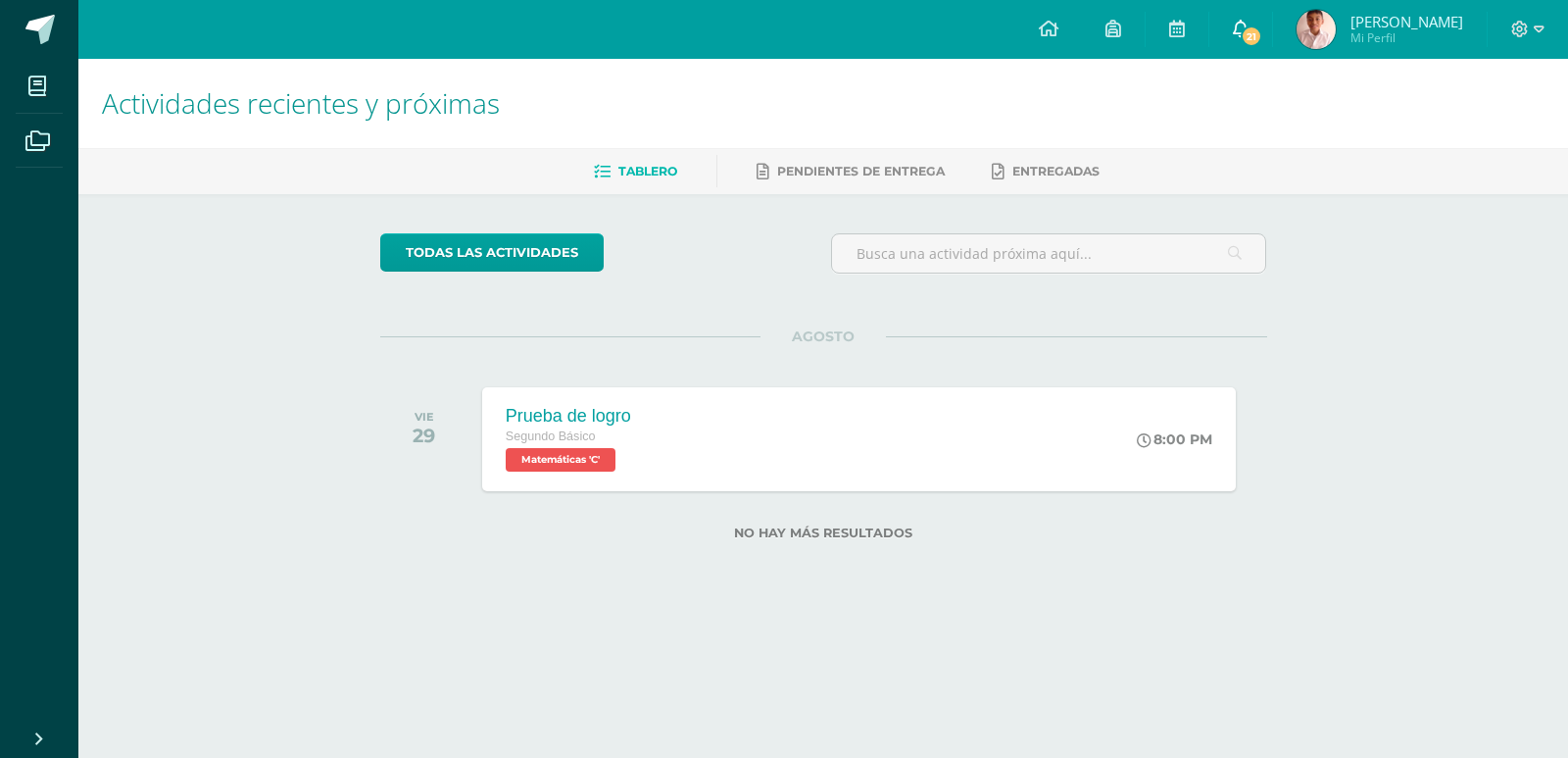
click at [1232, 21] on icon at bounding box center [1240, 28] width 16 height 18
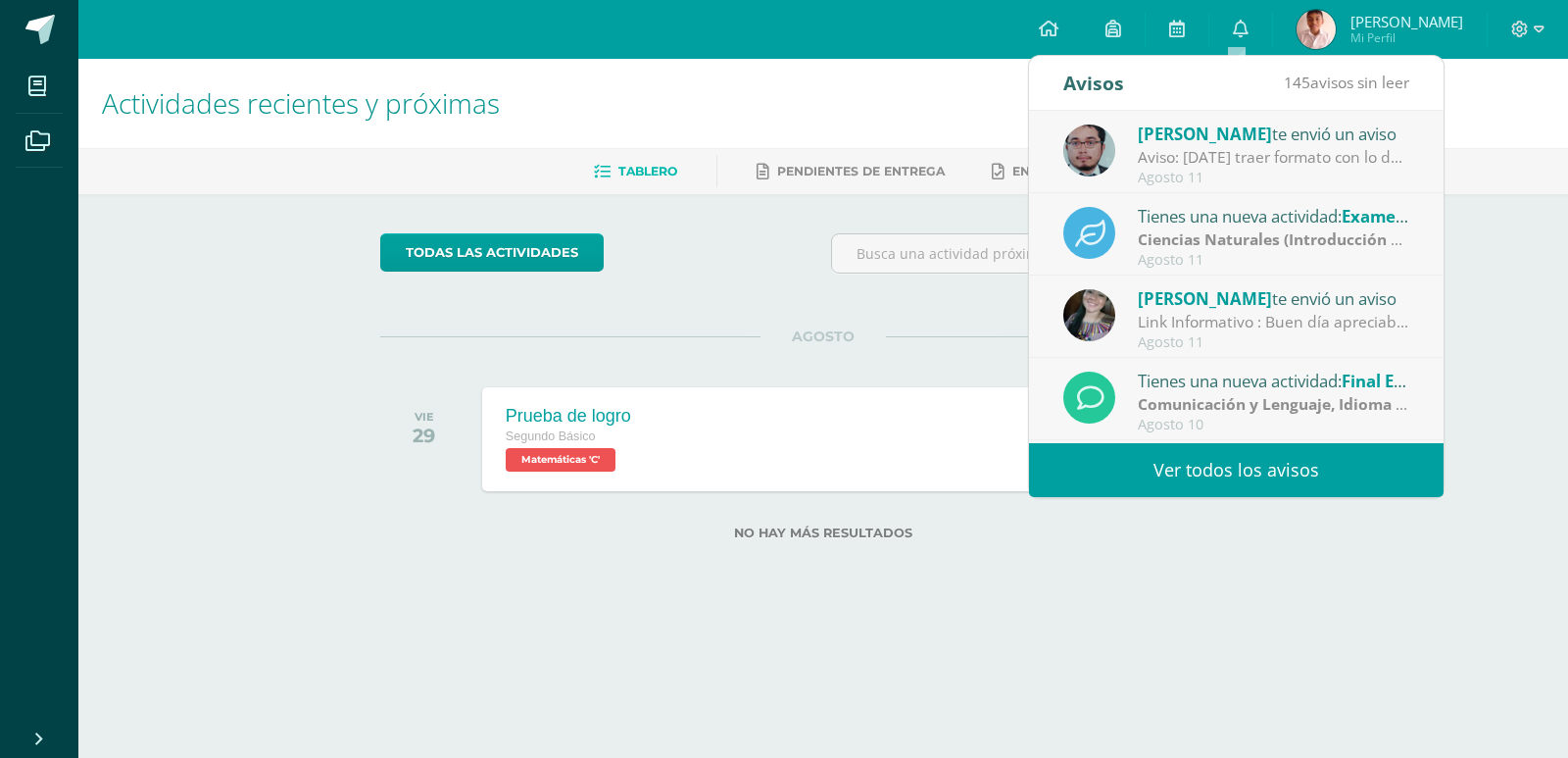
click at [1187, 479] on link "Ver todos los avisos" at bounding box center [1236, 469] width 414 height 54
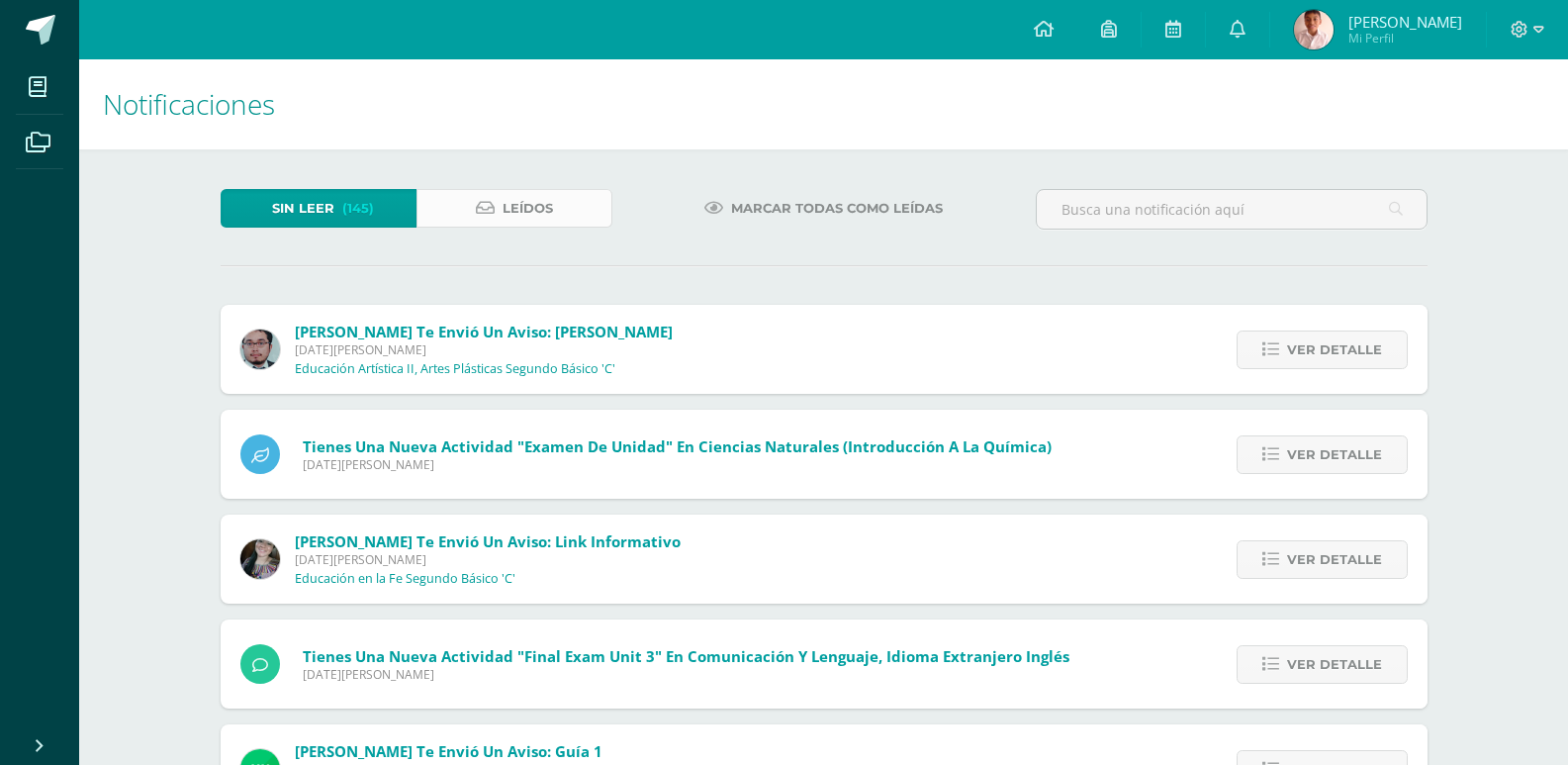
click at [480, 217] on link "Leídos" at bounding box center [514, 208] width 196 height 39
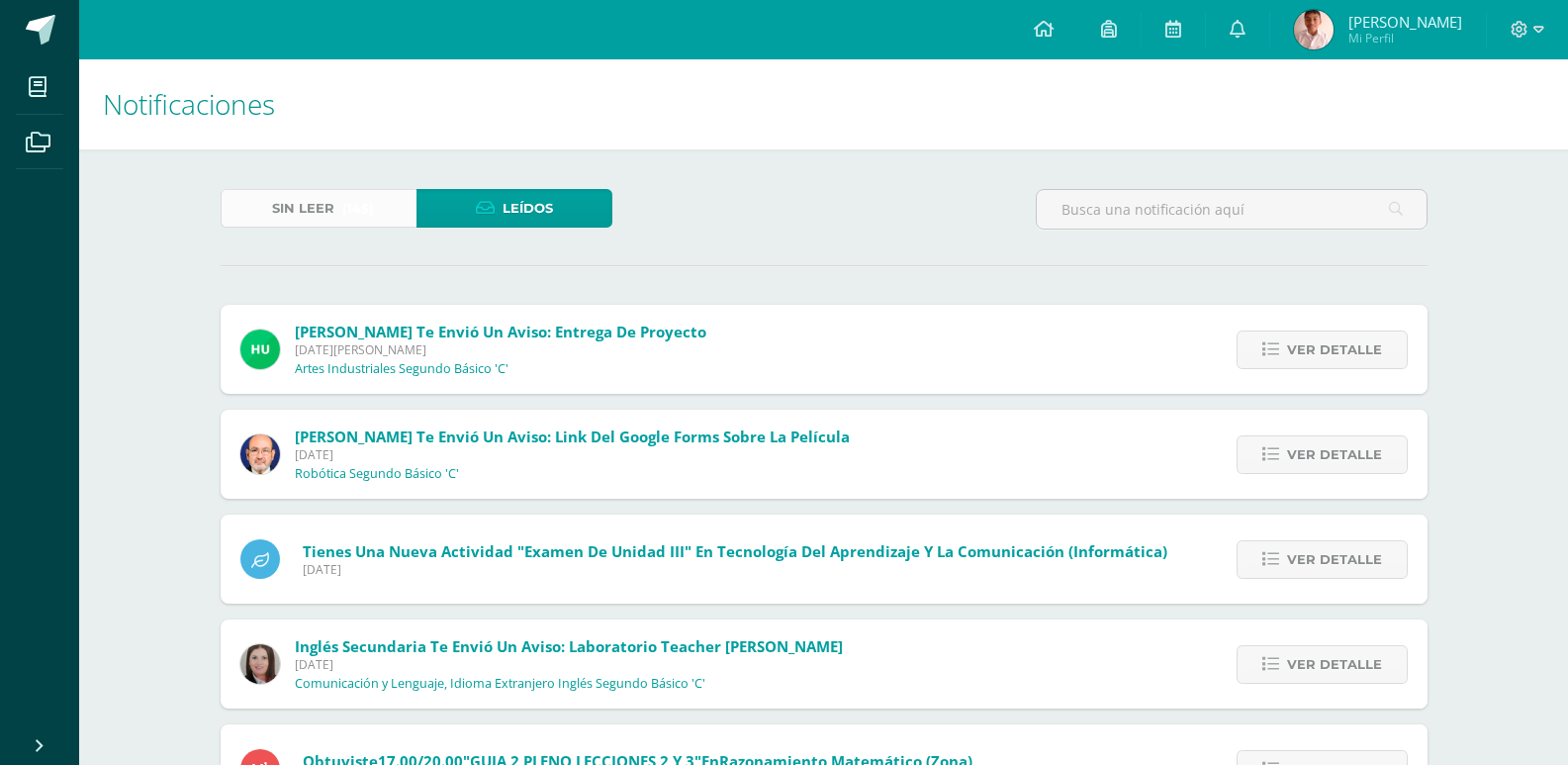
click at [261, 200] on link "Sin leer (145)" at bounding box center [319, 208] width 196 height 39
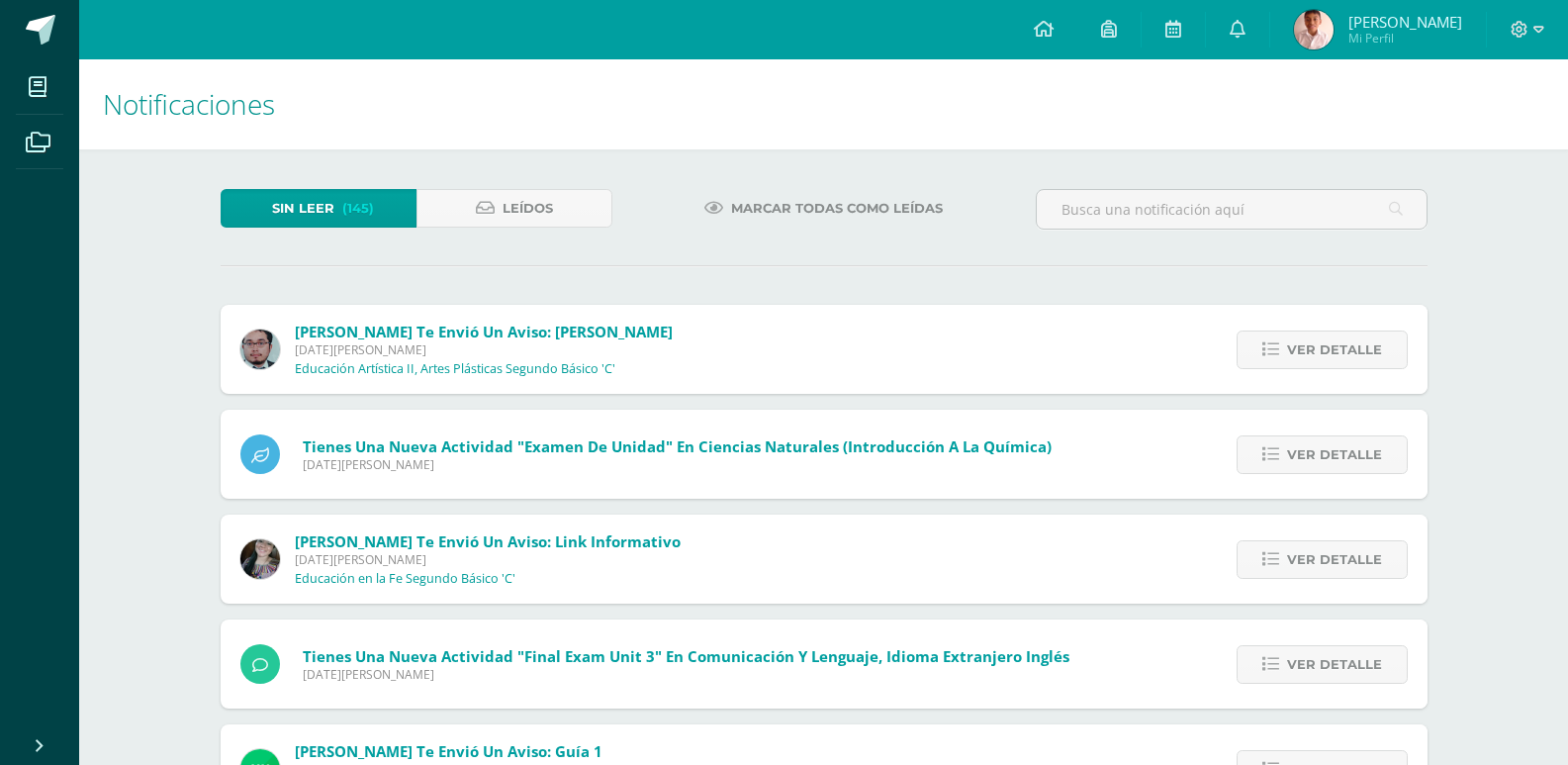
click at [751, 210] on span "Marcar todas como leídas" at bounding box center [837, 208] width 212 height 37
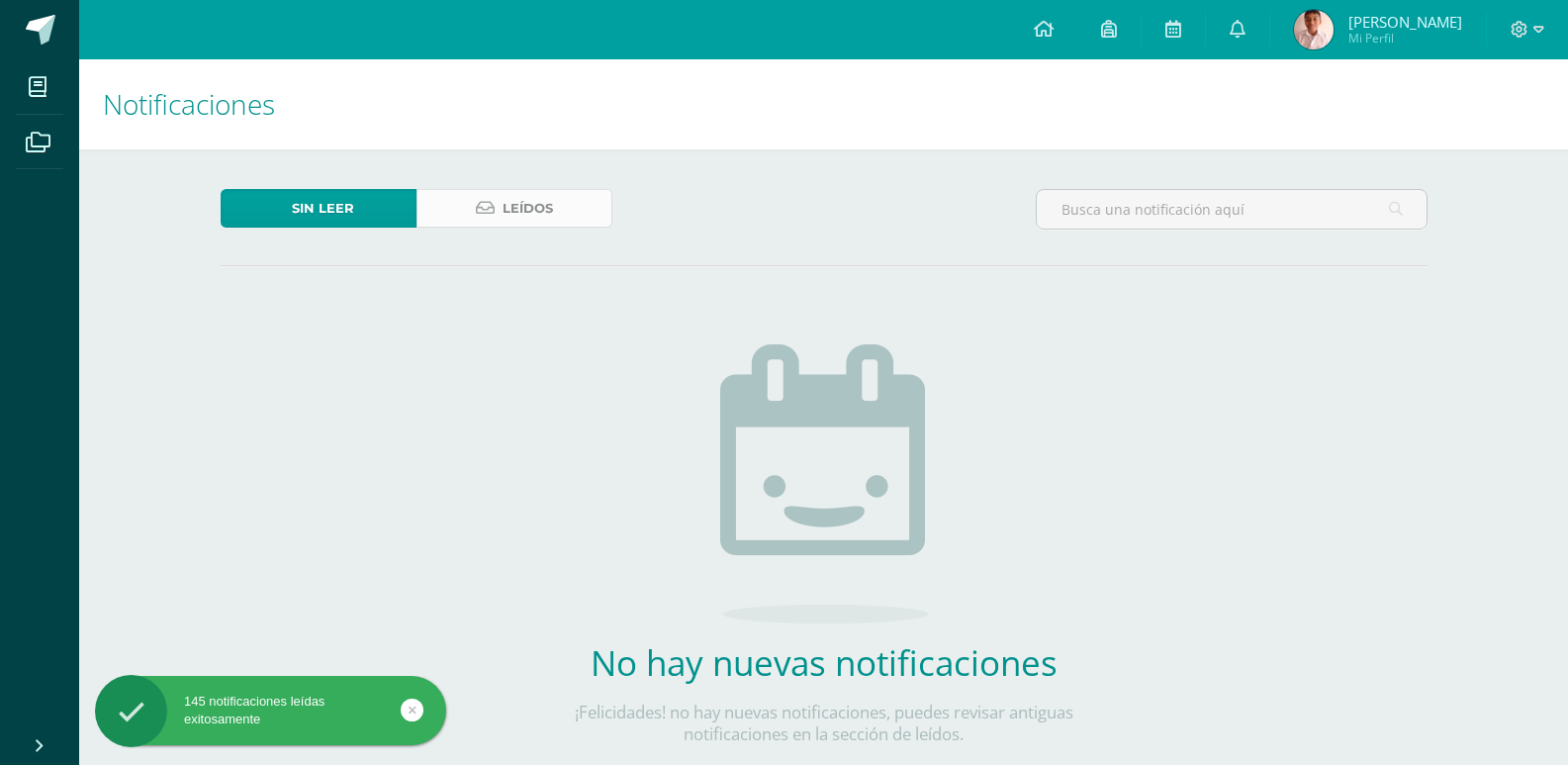
click at [452, 219] on link "Leídos" at bounding box center [514, 208] width 196 height 39
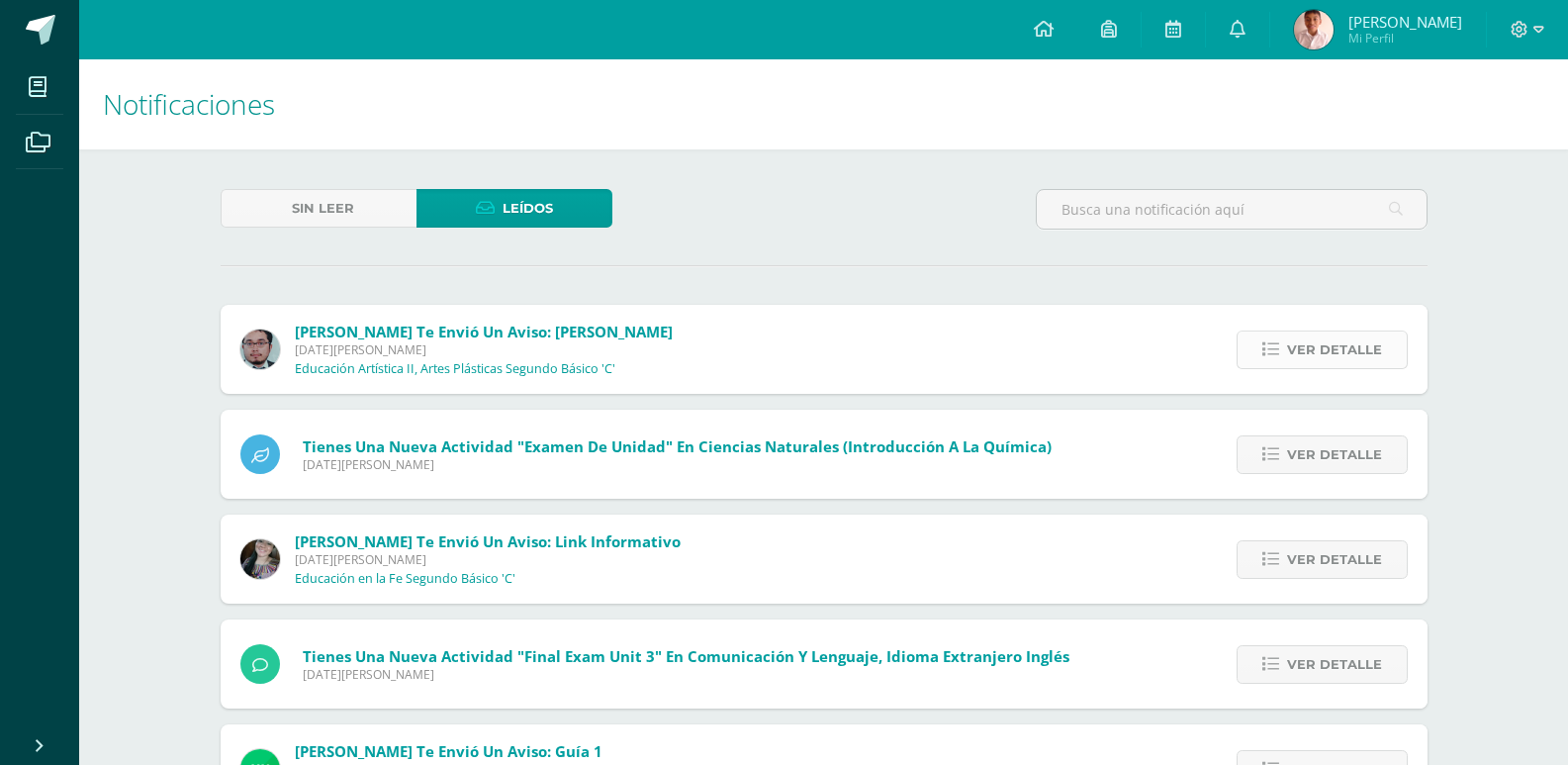
click at [1316, 338] on span "Ver detalle" at bounding box center [1334, 350] width 95 height 37
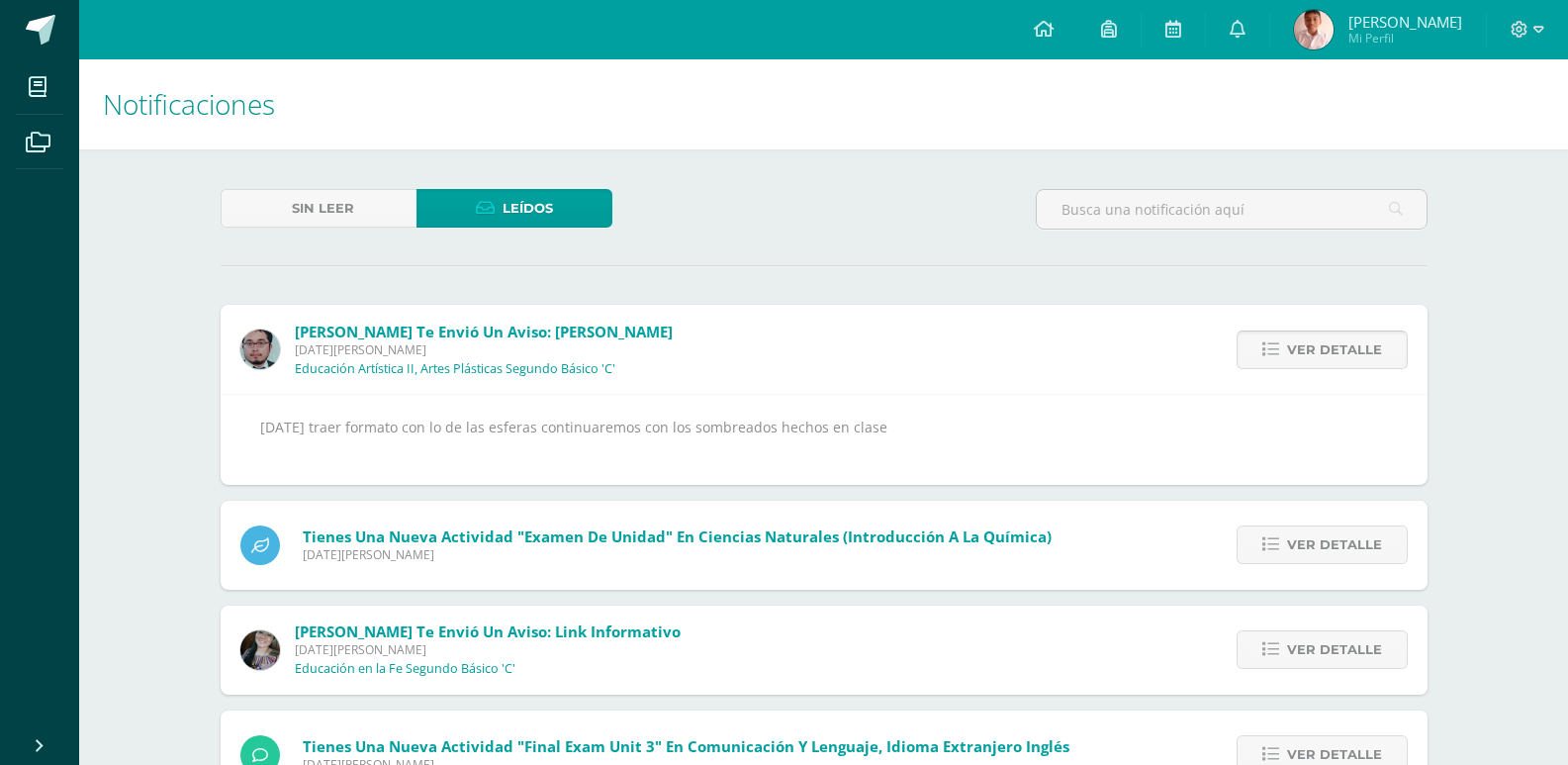
click at [1357, 336] on span "Ver detalle" at bounding box center [1334, 350] width 95 height 37
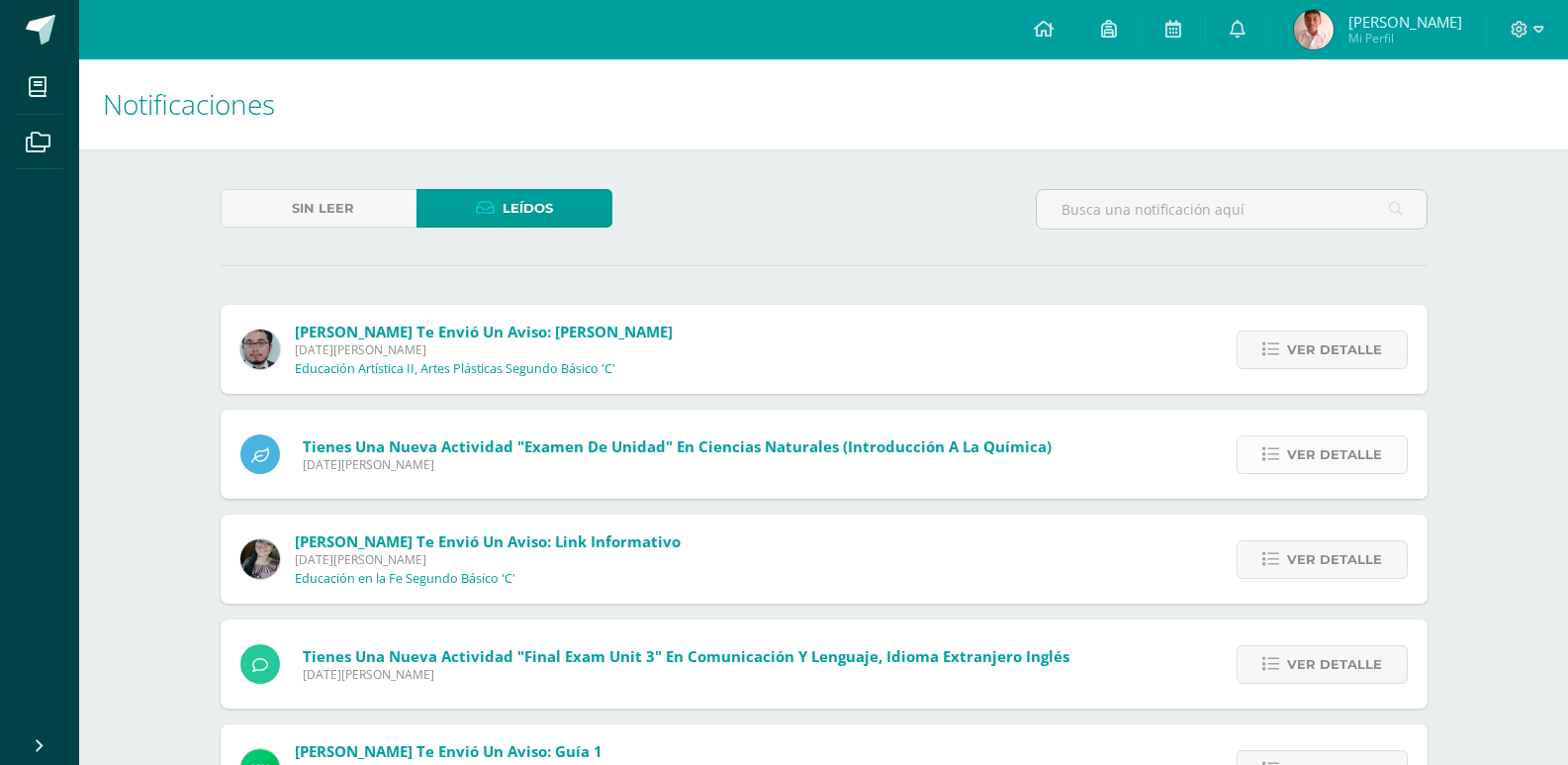
click at [1337, 455] on span "Ver detalle" at bounding box center [1334, 454] width 95 height 37
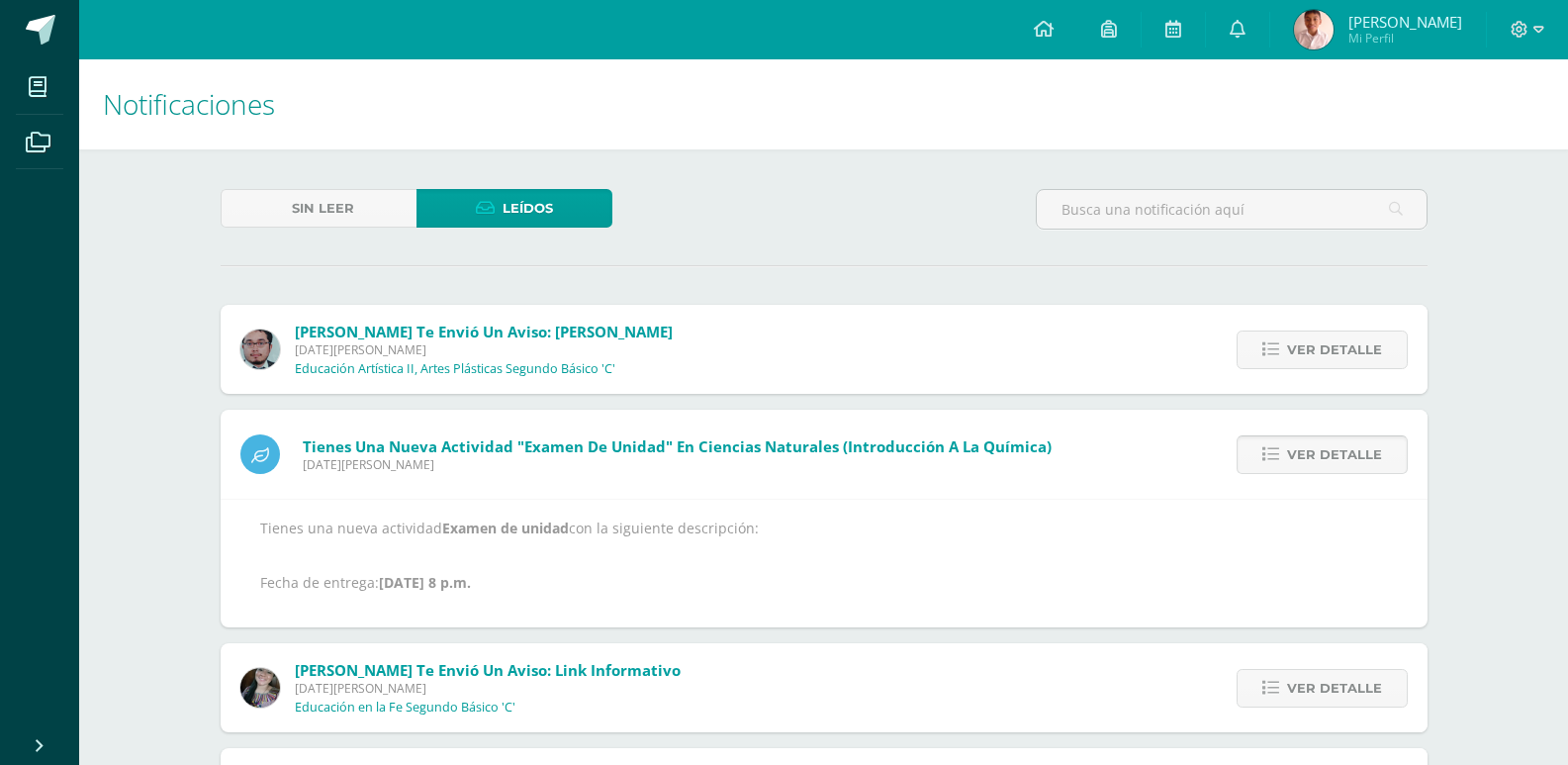
click at [1347, 446] on span "Ver detalle" at bounding box center [1334, 454] width 95 height 37
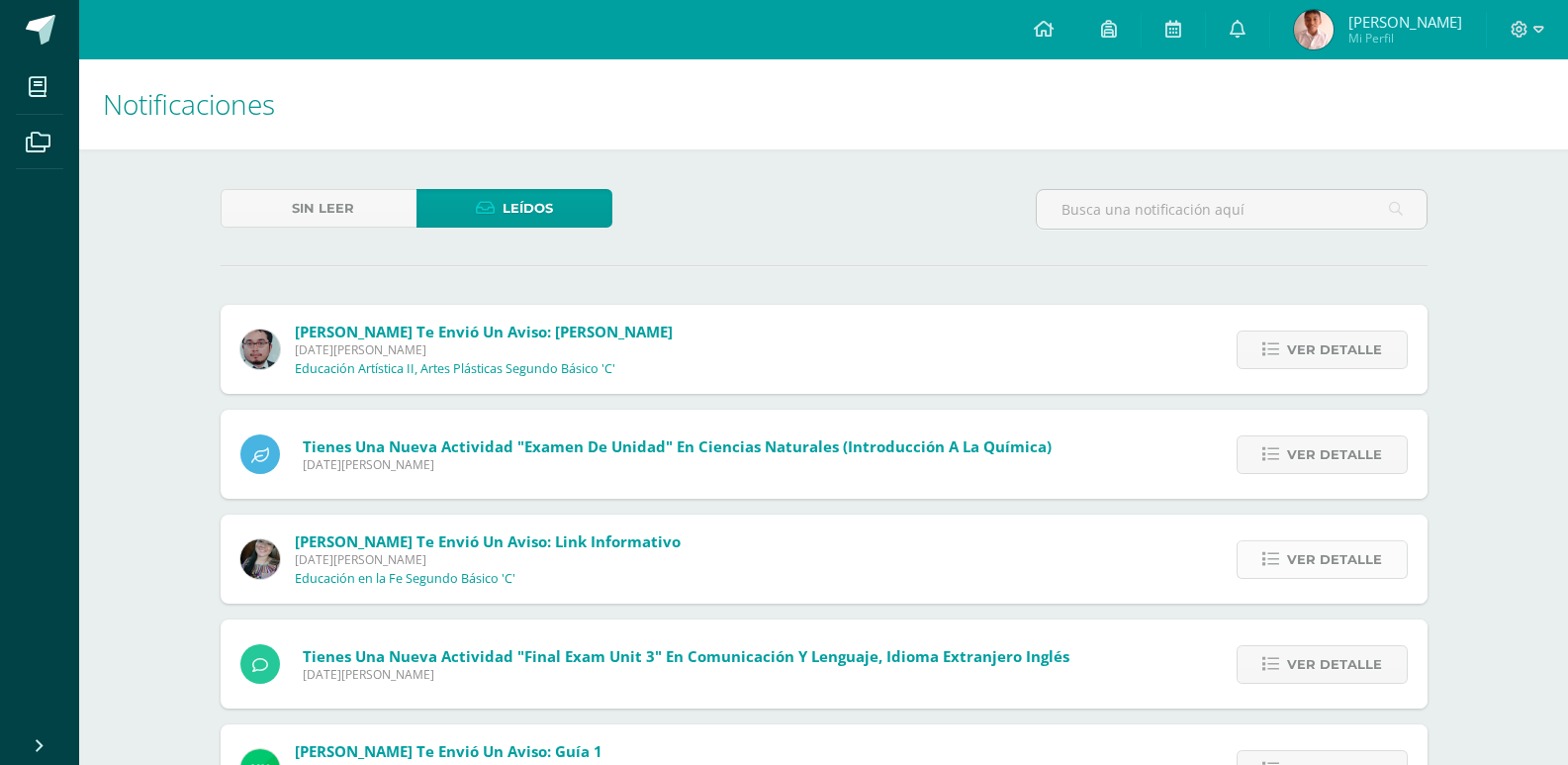
click at [1324, 564] on span "Ver detalle" at bounding box center [1334, 559] width 95 height 37
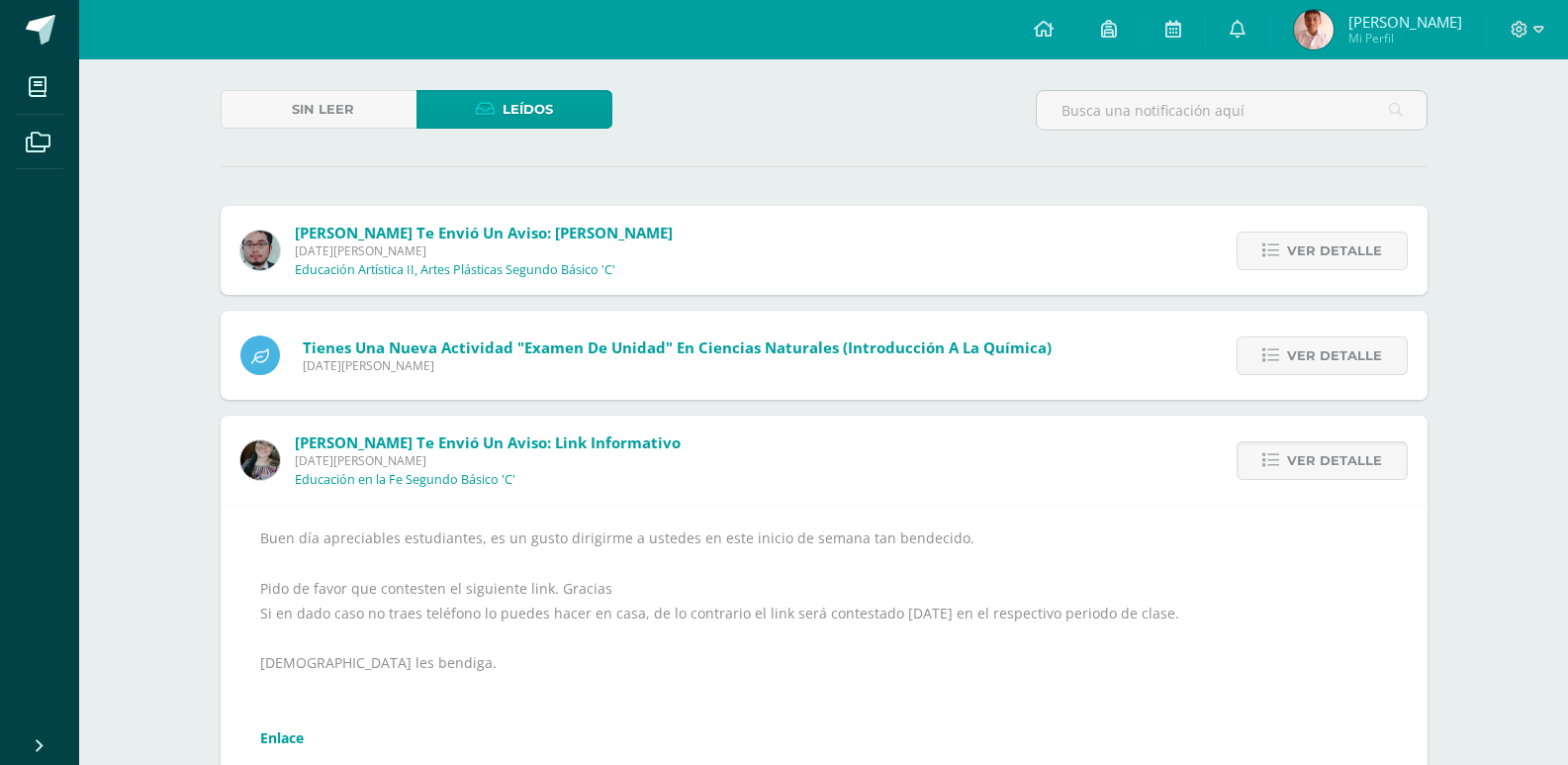
scroll to position [198, 0]
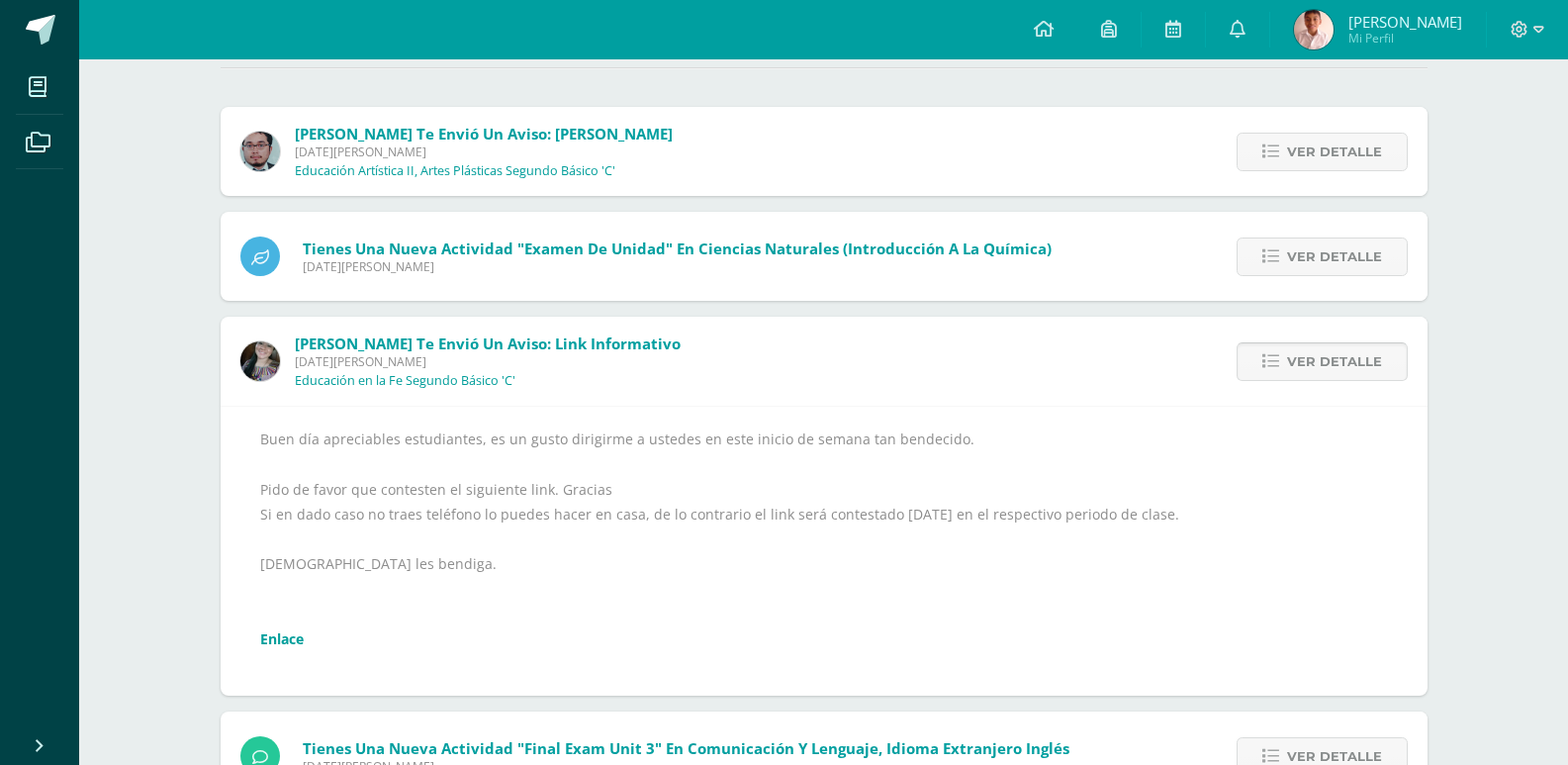
click at [1362, 358] on span "Ver detalle" at bounding box center [1334, 362] width 95 height 37
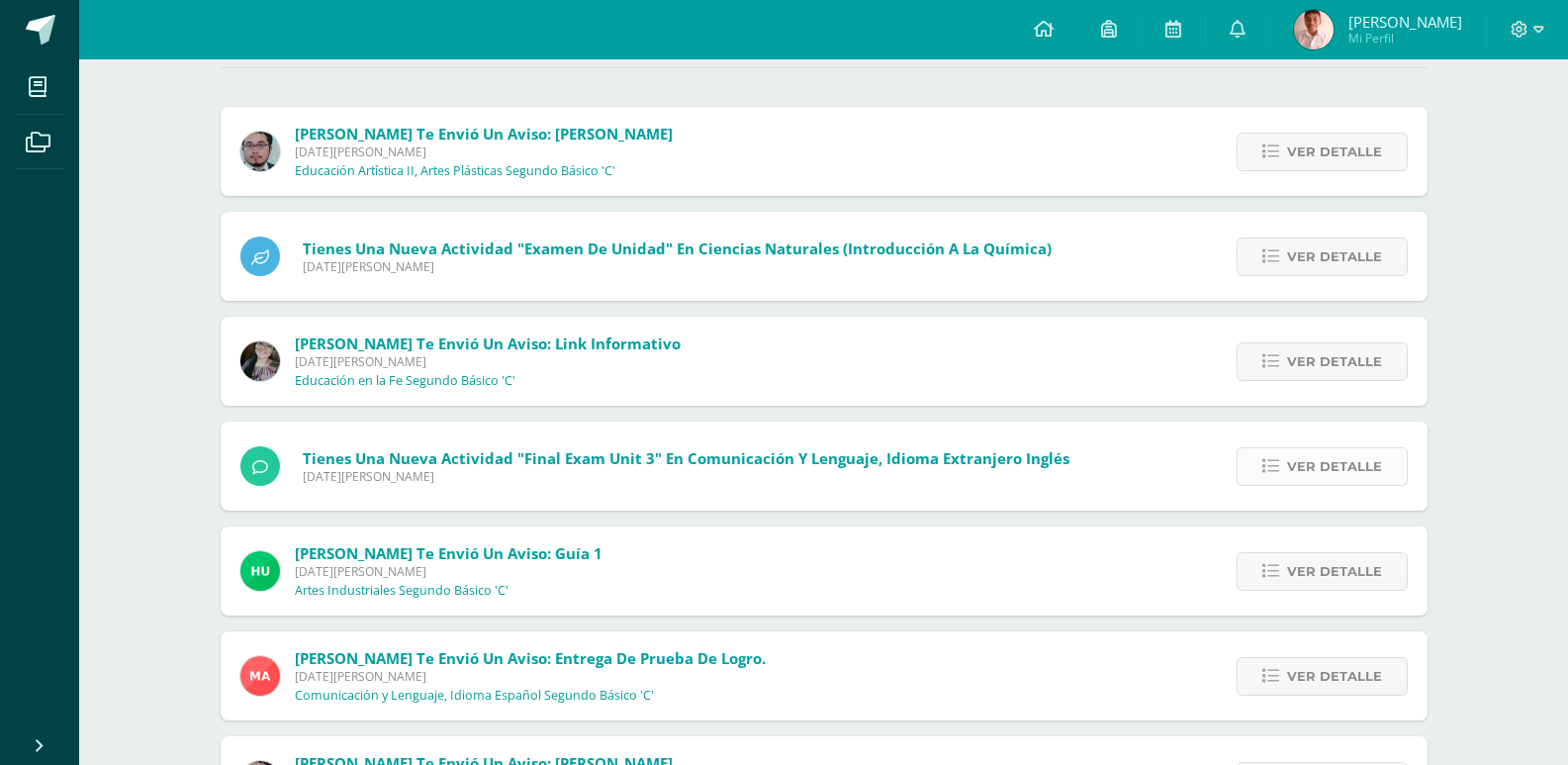
click at [1339, 464] on span "Ver detalle" at bounding box center [1334, 466] width 95 height 37
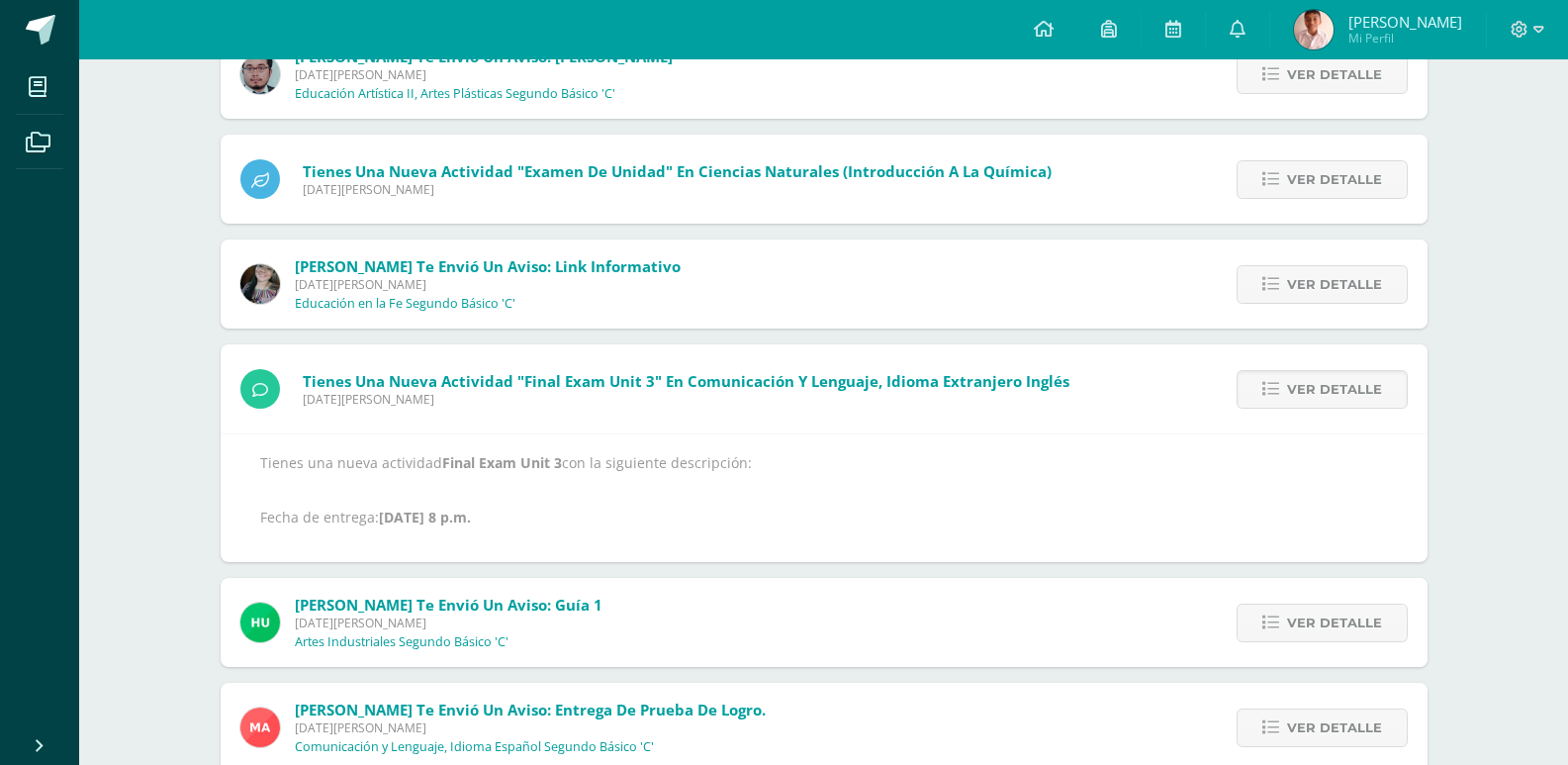
scroll to position [297, 0]
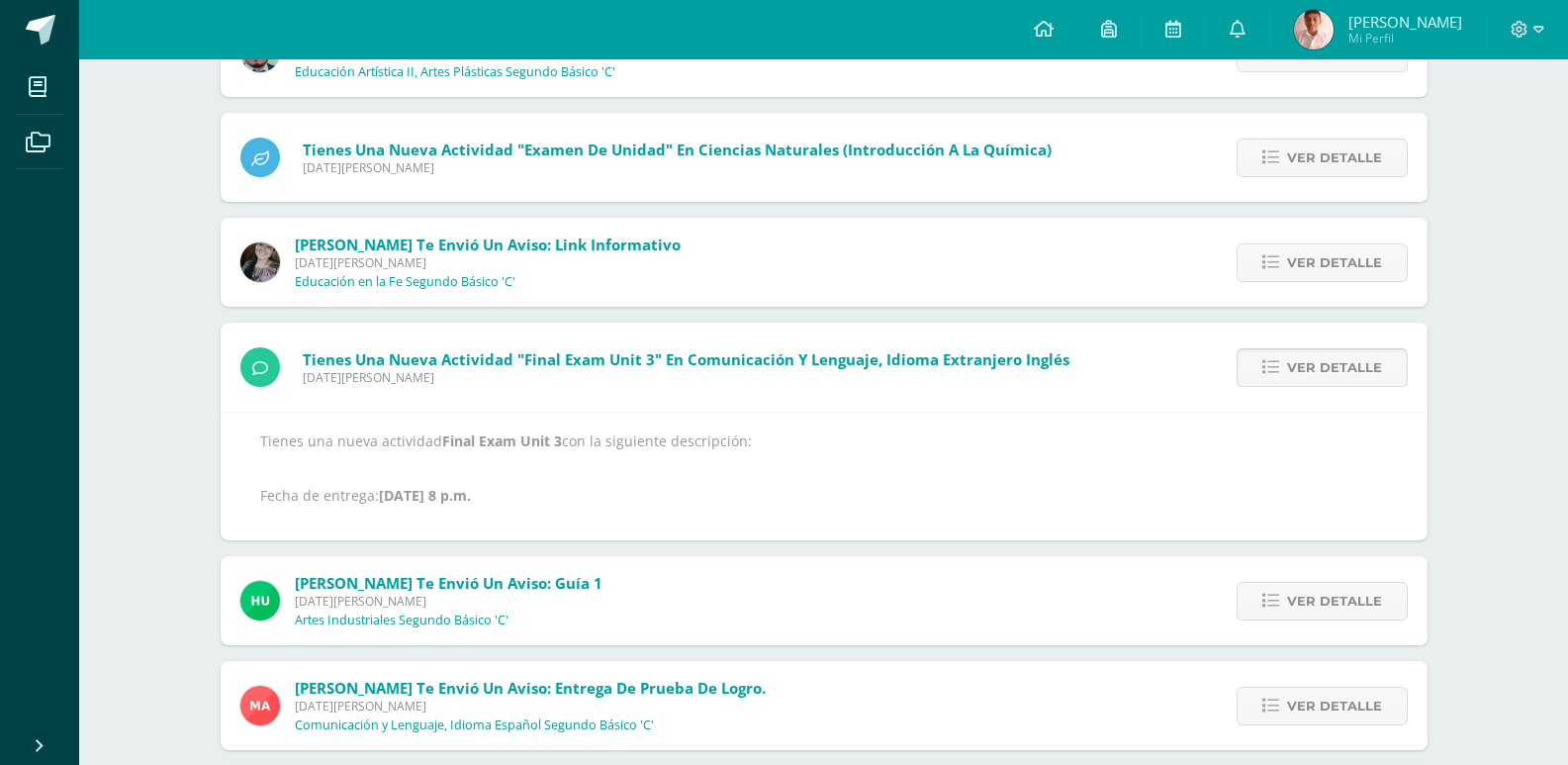
click at [1333, 356] on span "Ver detalle" at bounding box center [1334, 368] width 95 height 37
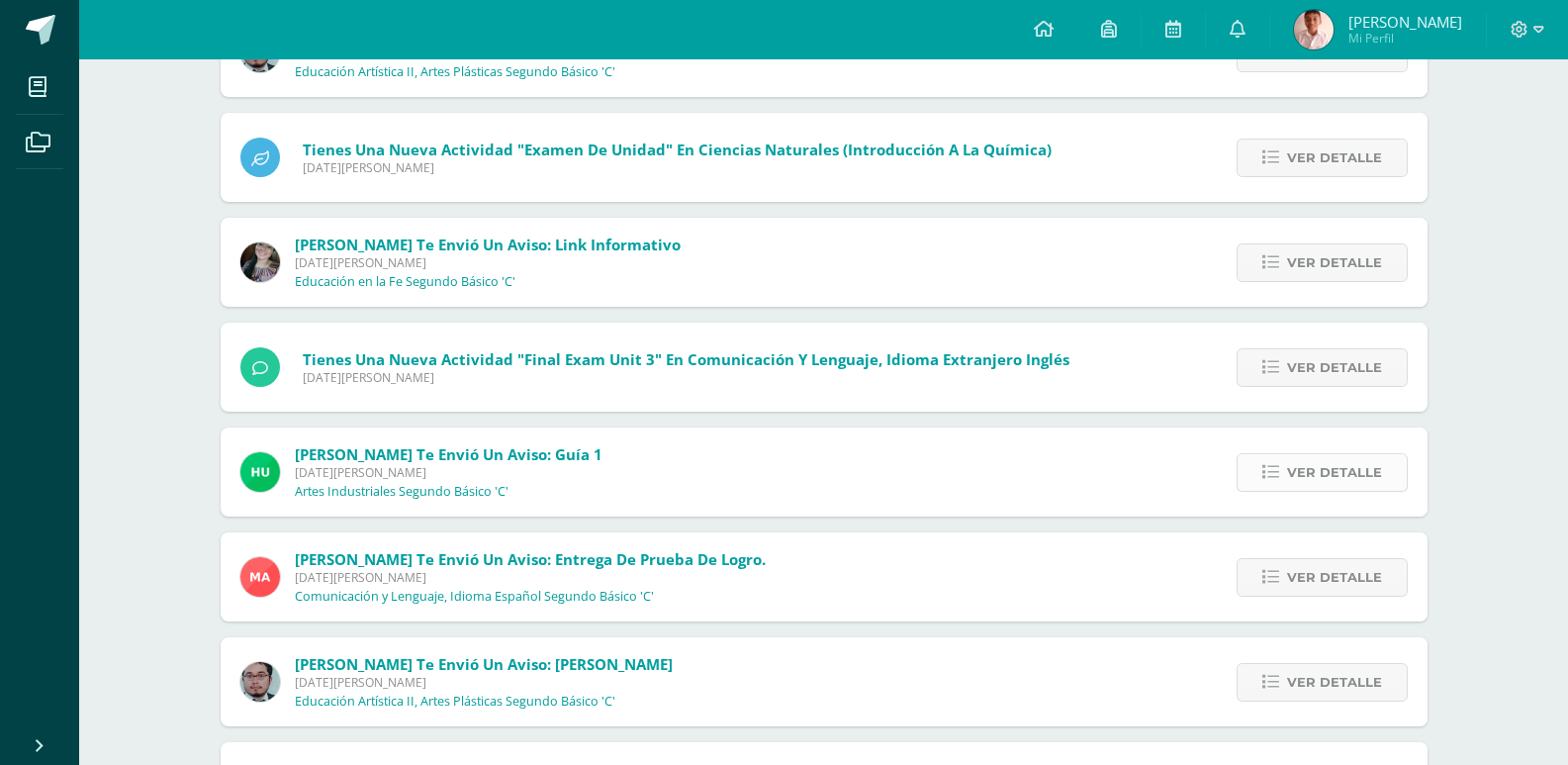
click at [1328, 462] on span "Ver detalle" at bounding box center [1334, 472] width 95 height 37
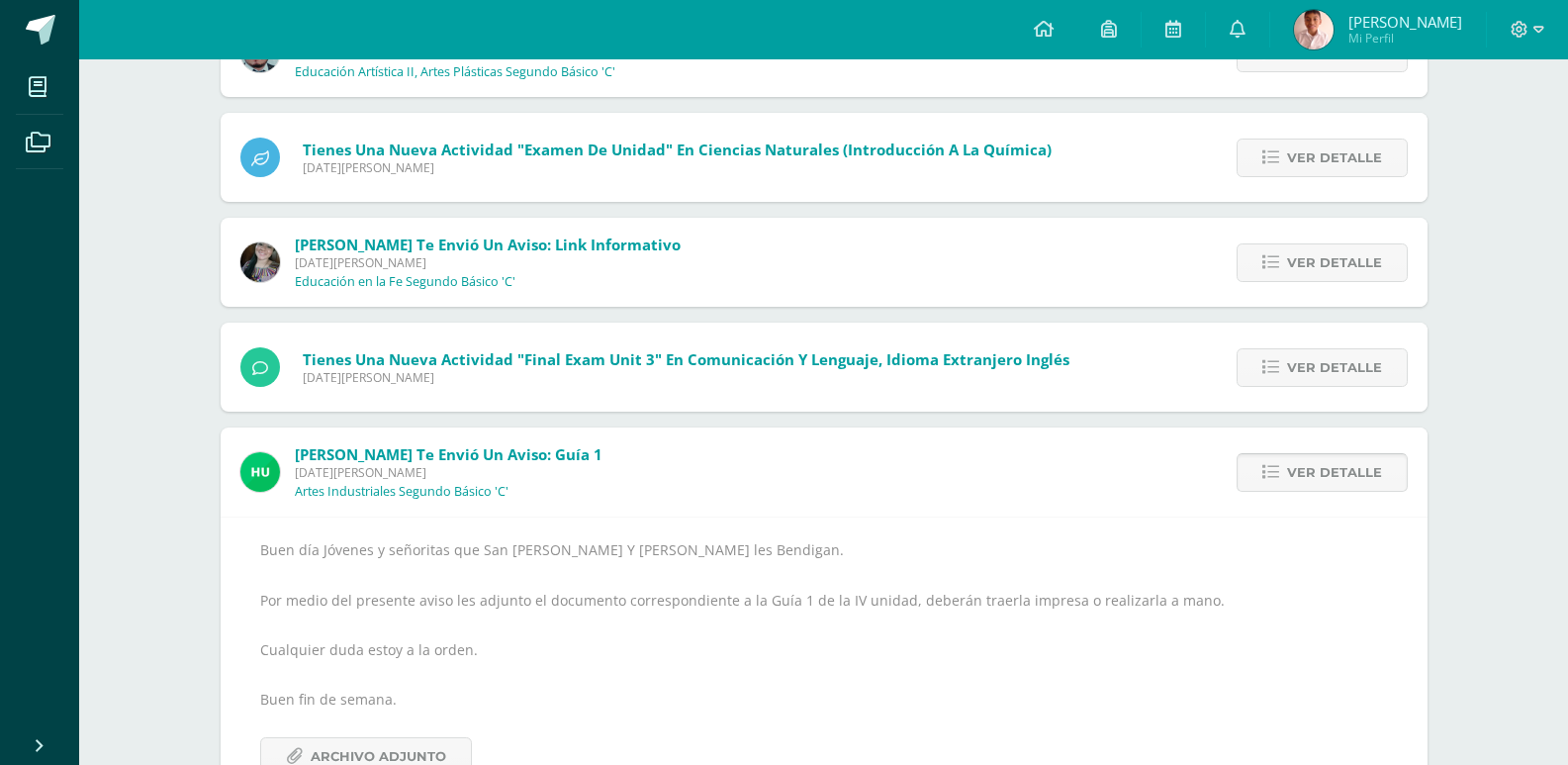
click at [1324, 463] on span "Ver detalle" at bounding box center [1334, 472] width 95 height 37
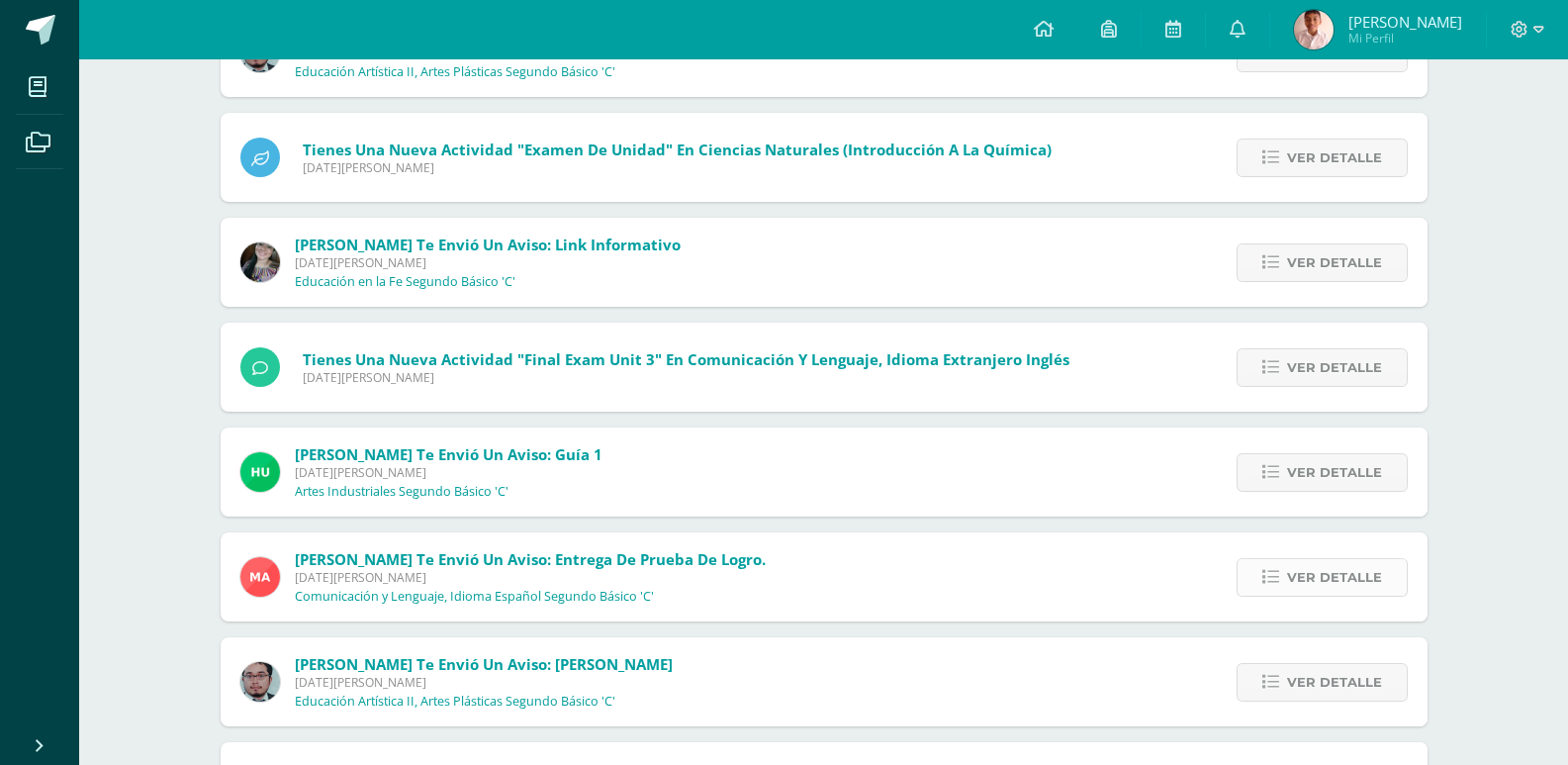
click at [1351, 574] on span "Ver detalle" at bounding box center [1334, 577] width 95 height 37
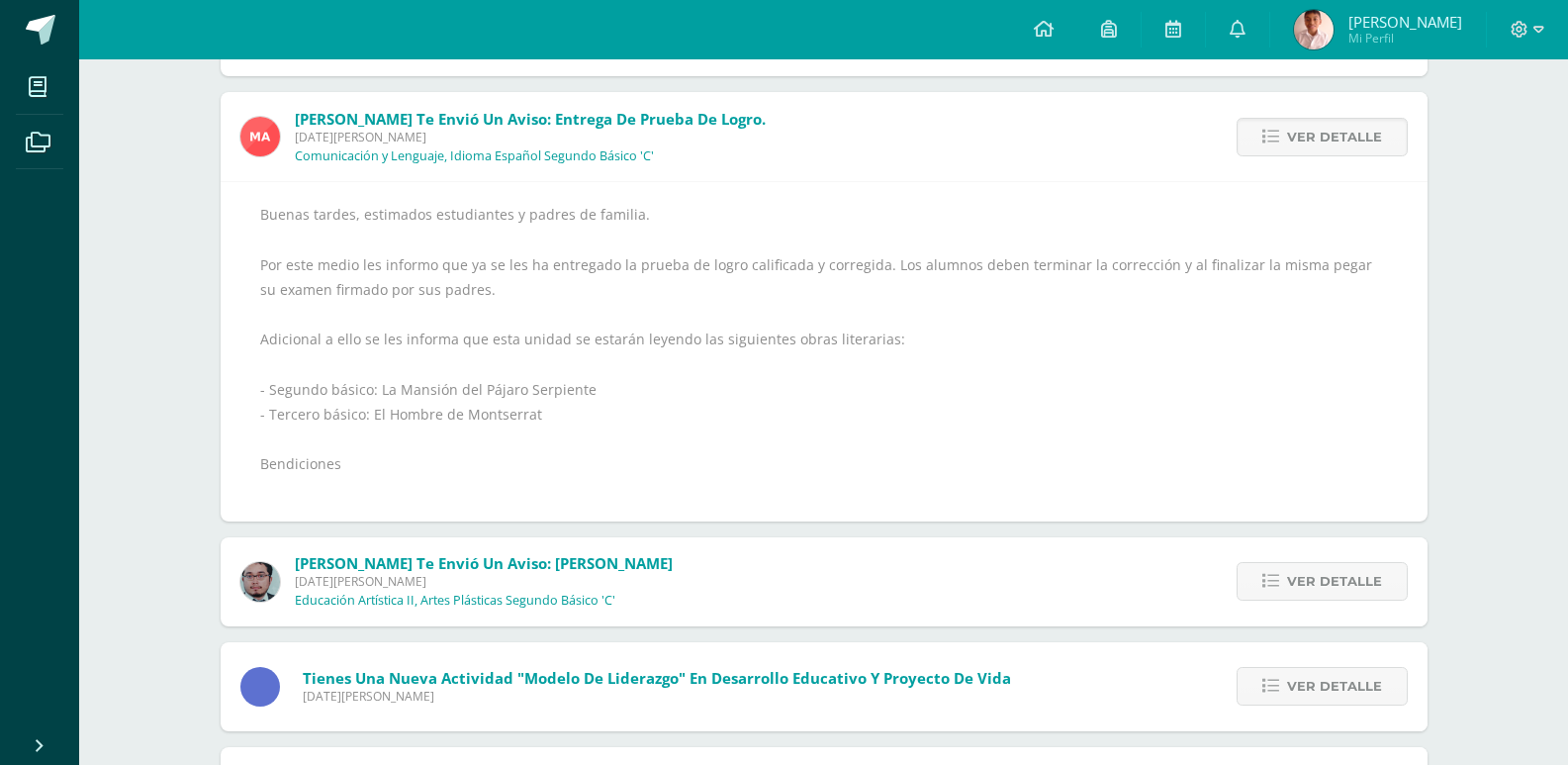
scroll to position [693, 0]
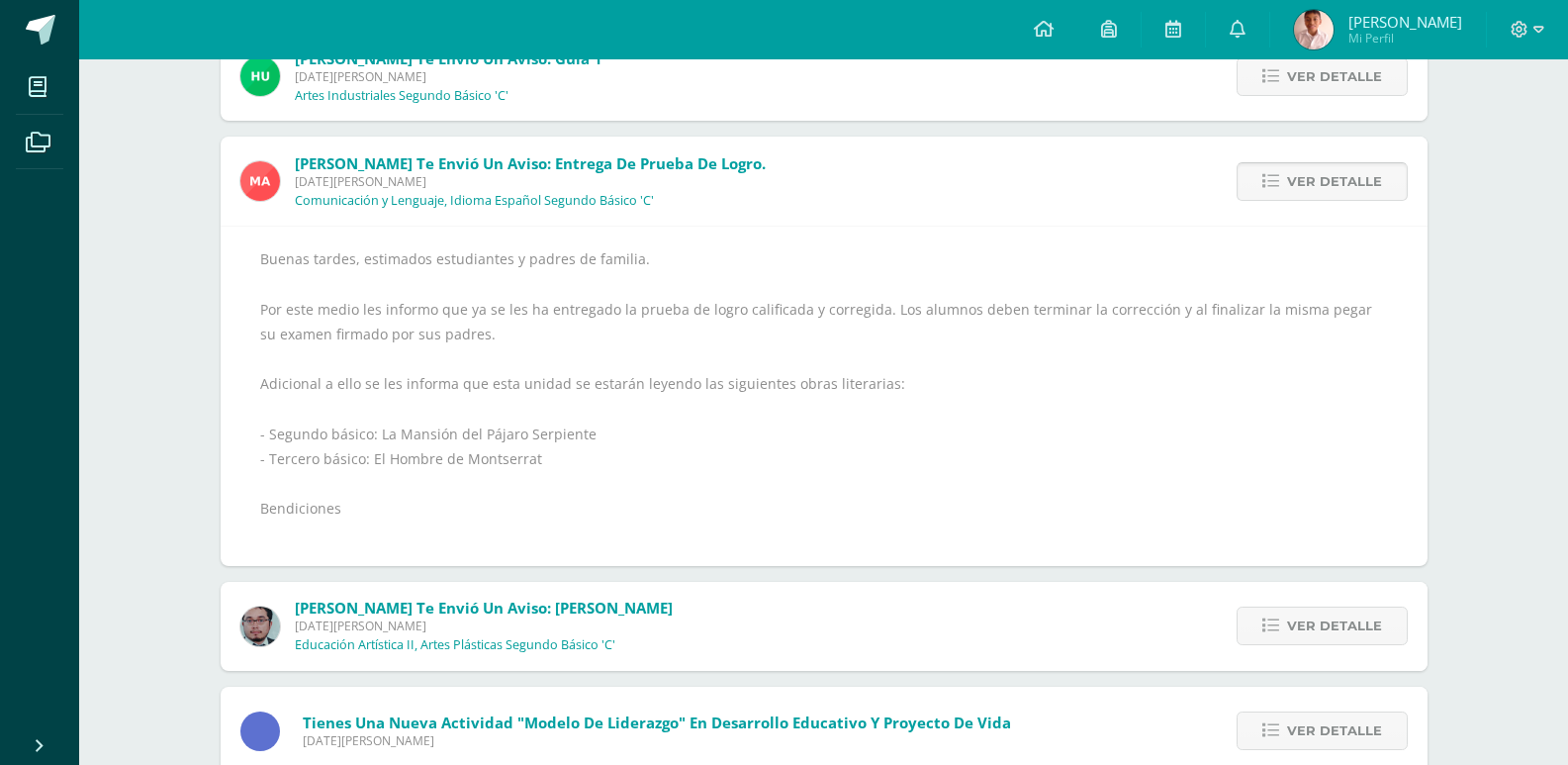
click at [1308, 175] on span "Ver detalle" at bounding box center [1334, 181] width 95 height 37
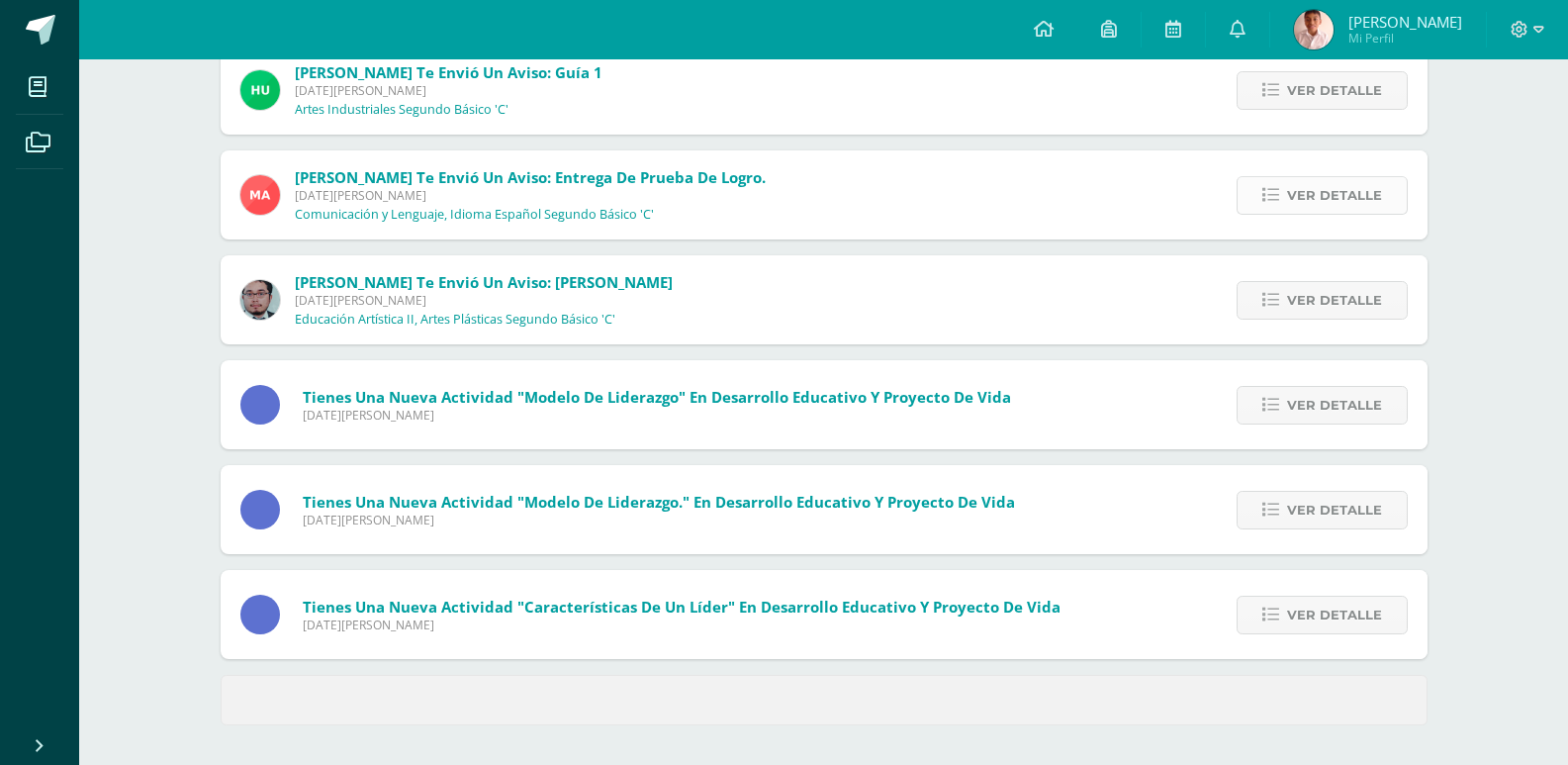
scroll to position [679, 0]
click at [1305, 305] on span "Ver detalle" at bounding box center [1334, 300] width 95 height 37
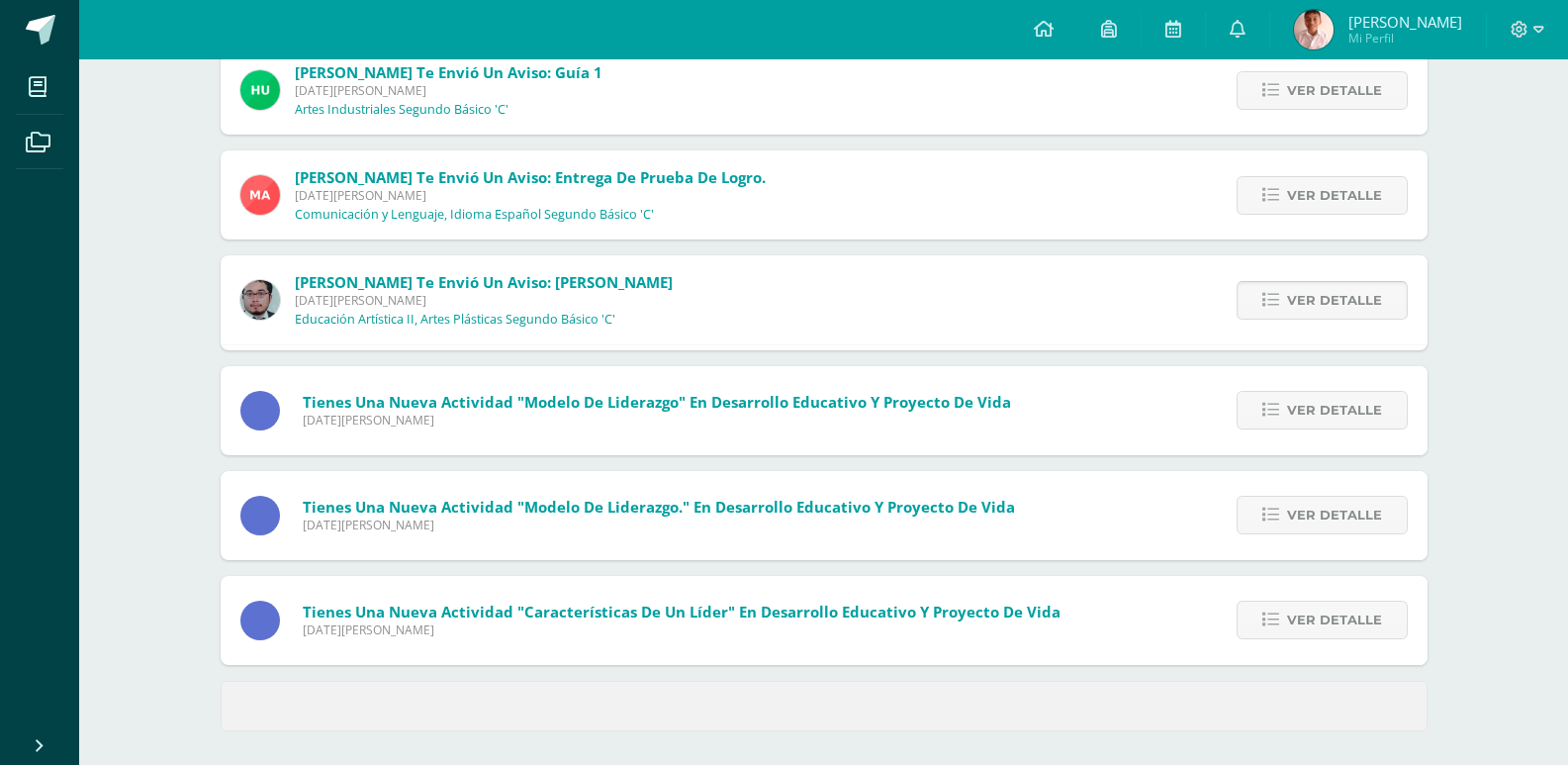
scroll to position [693, 0]
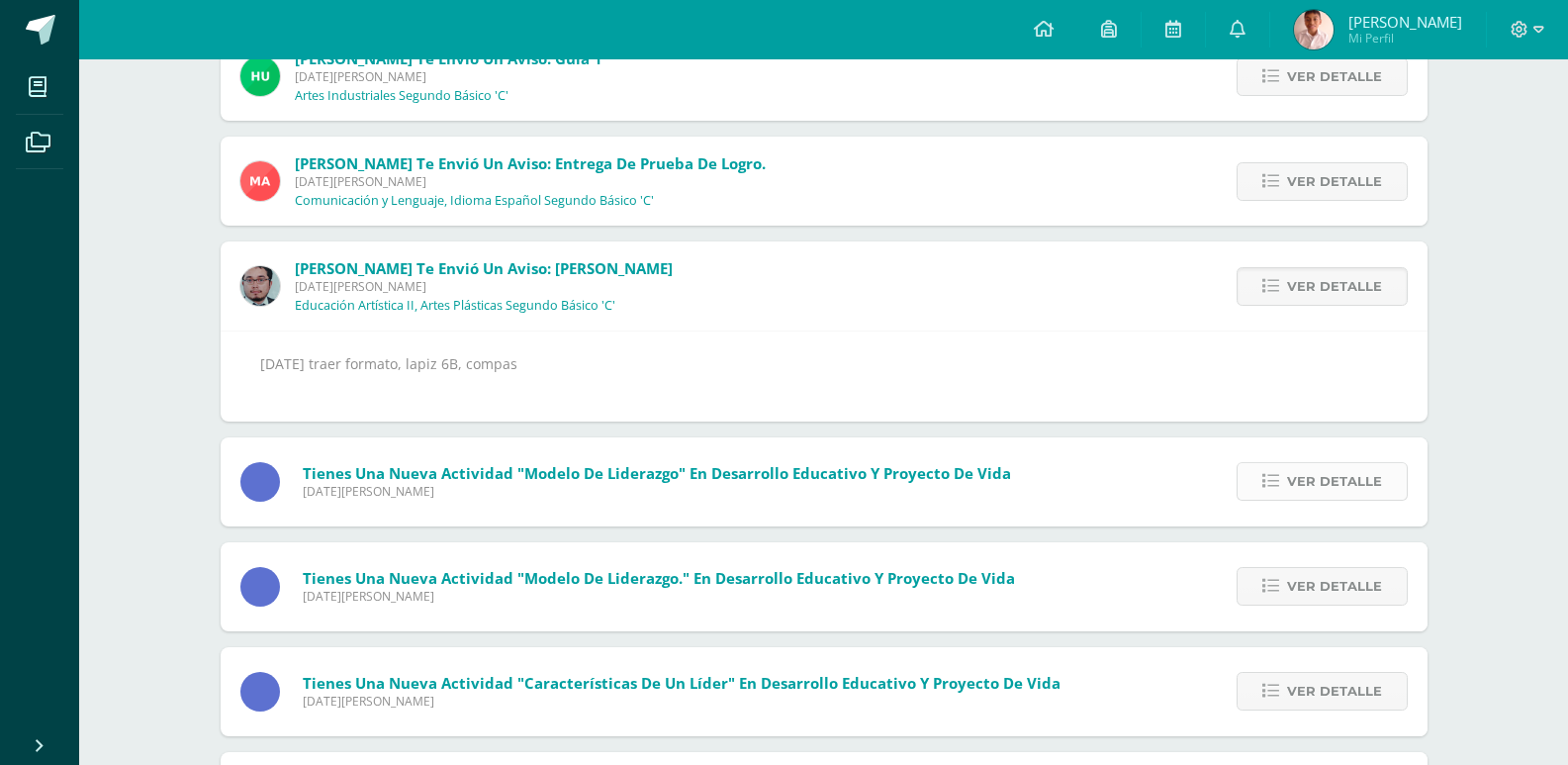
click at [1301, 471] on span "Ver detalle" at bounding box center [1334, 481] width 95 height 37
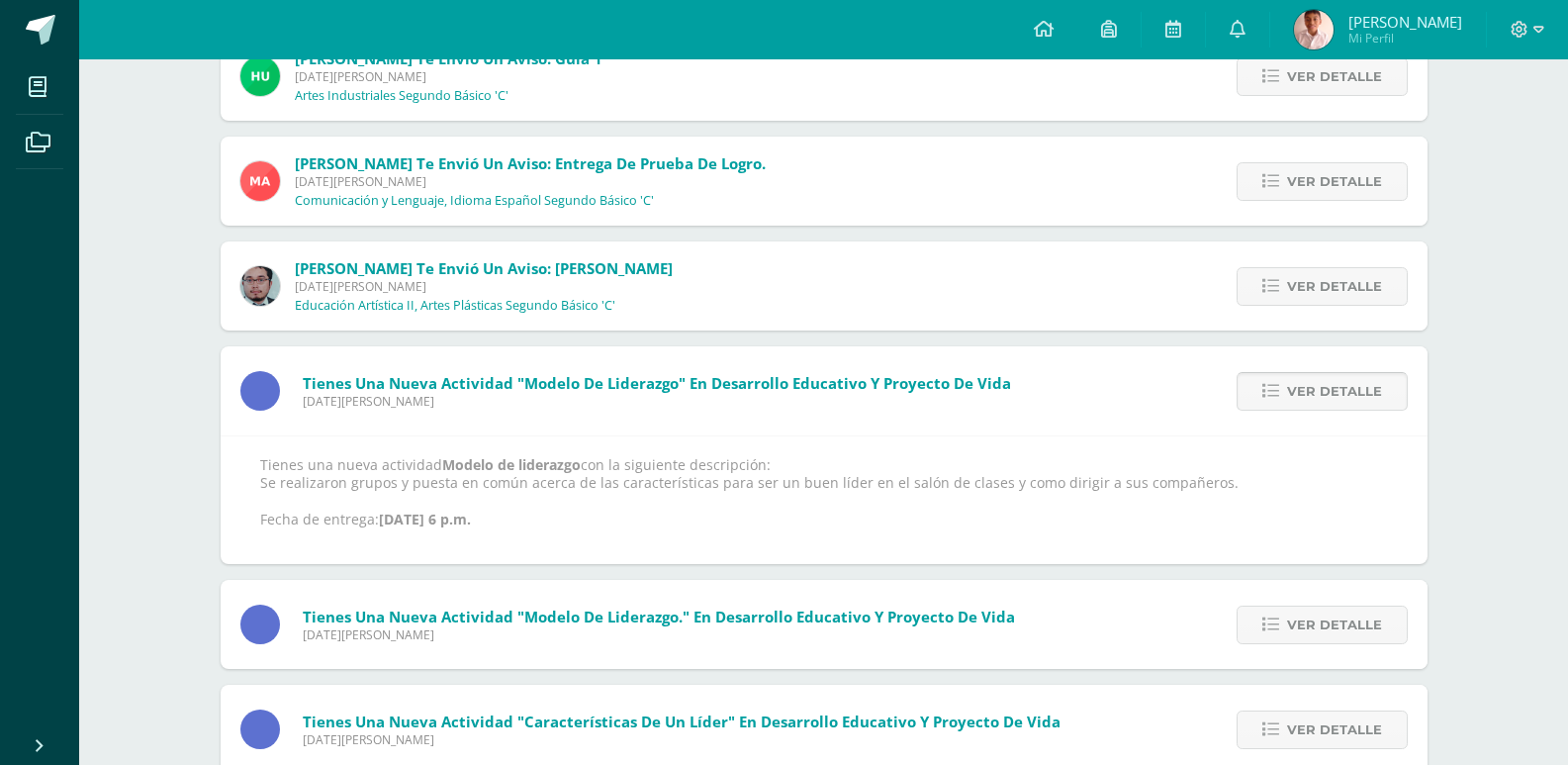
click at [1296, 392] on span "Ver detalle" at bounding box center [1334, 390] width 95 height 37
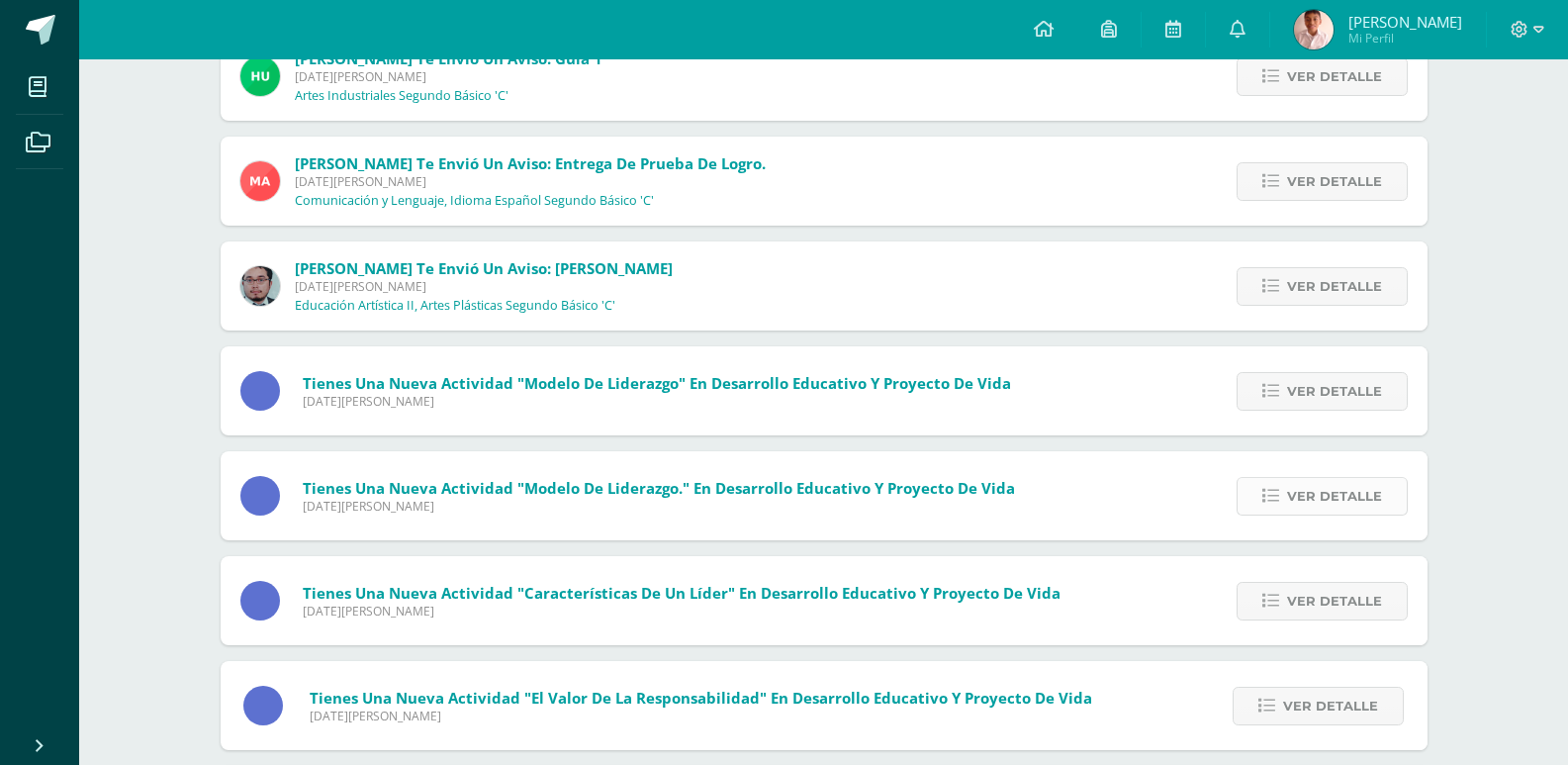
click at [1314, 492] on span "Ver detalle" at bounding box center [1334, 495] width 95 height 37
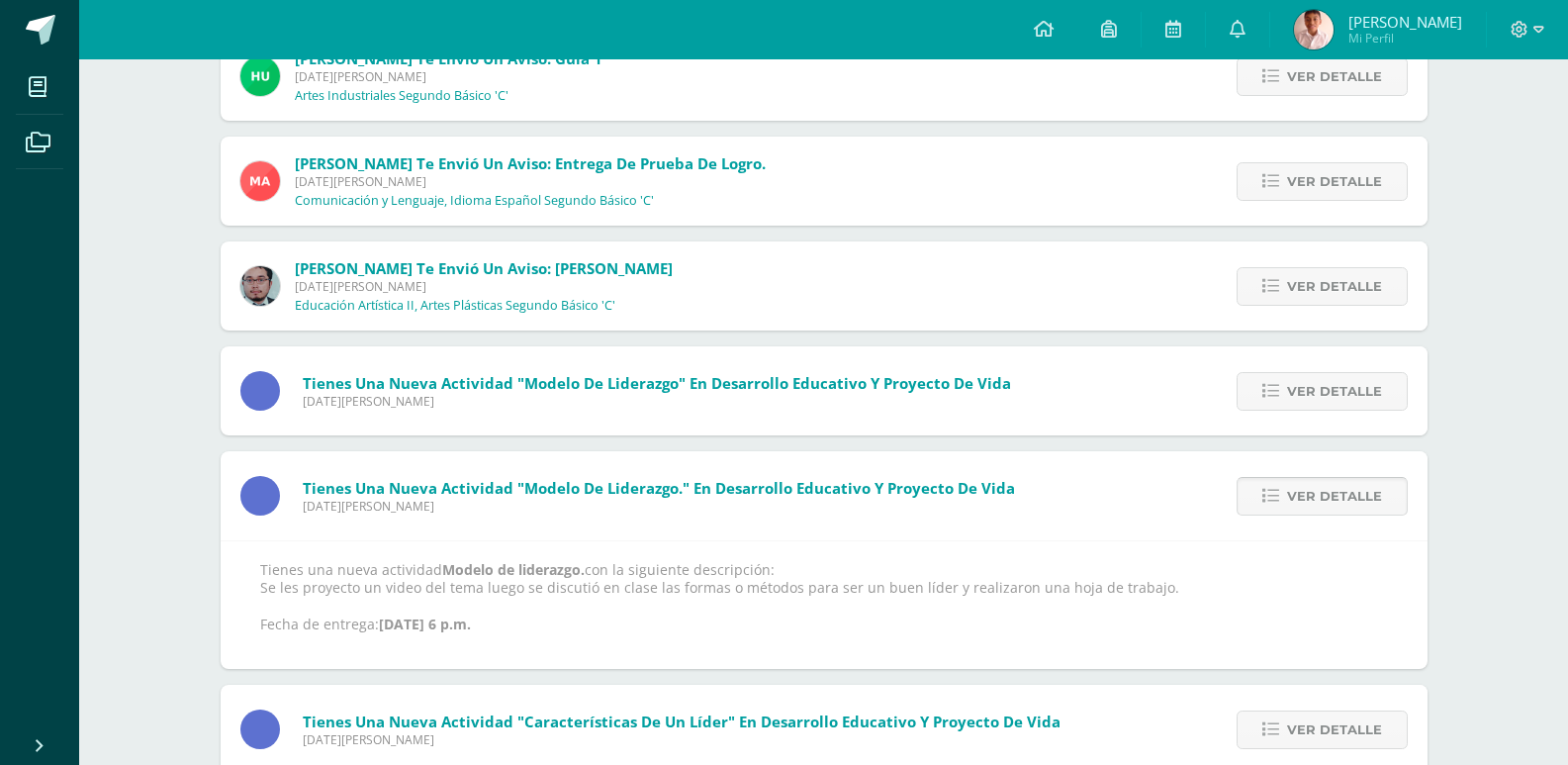
click at [1314, 492] on span "Ver detalle" at bounding box center [1334, 495] width 95 height 37
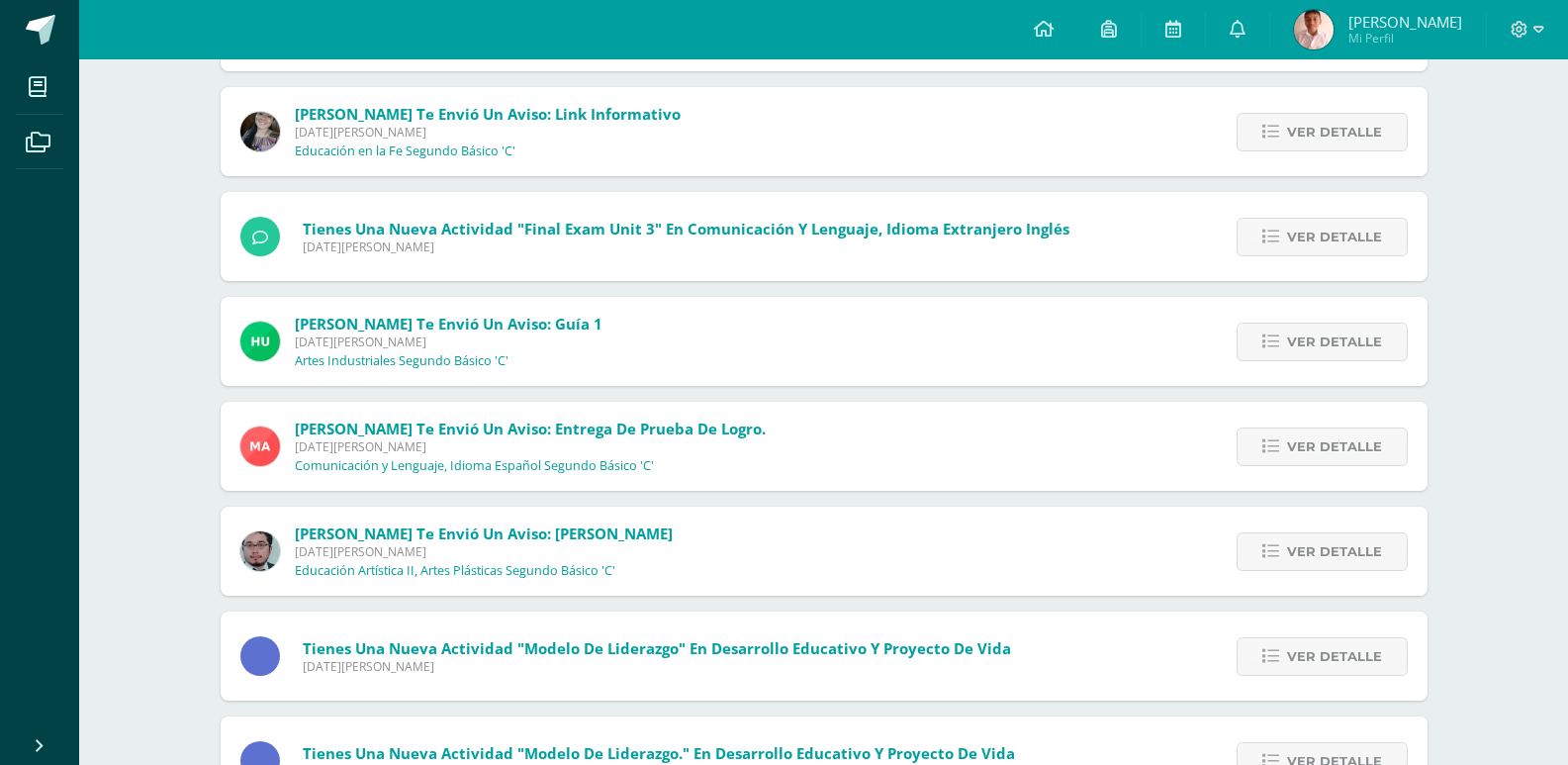
scroll to position [395, 0]
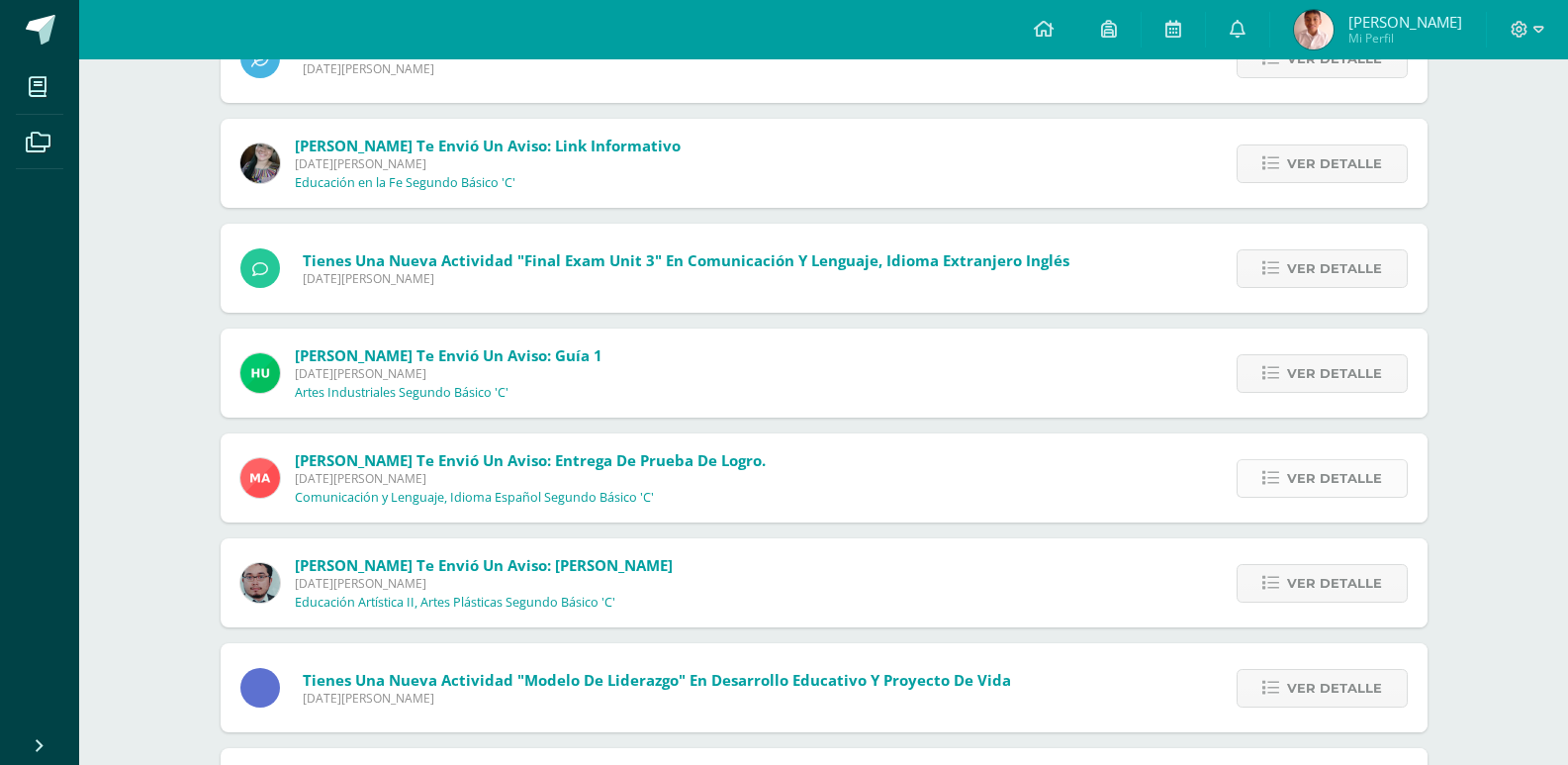
click at [1309, 468] on span "Ver detalle" at bounding box center [1334, 478] width 95 height 37
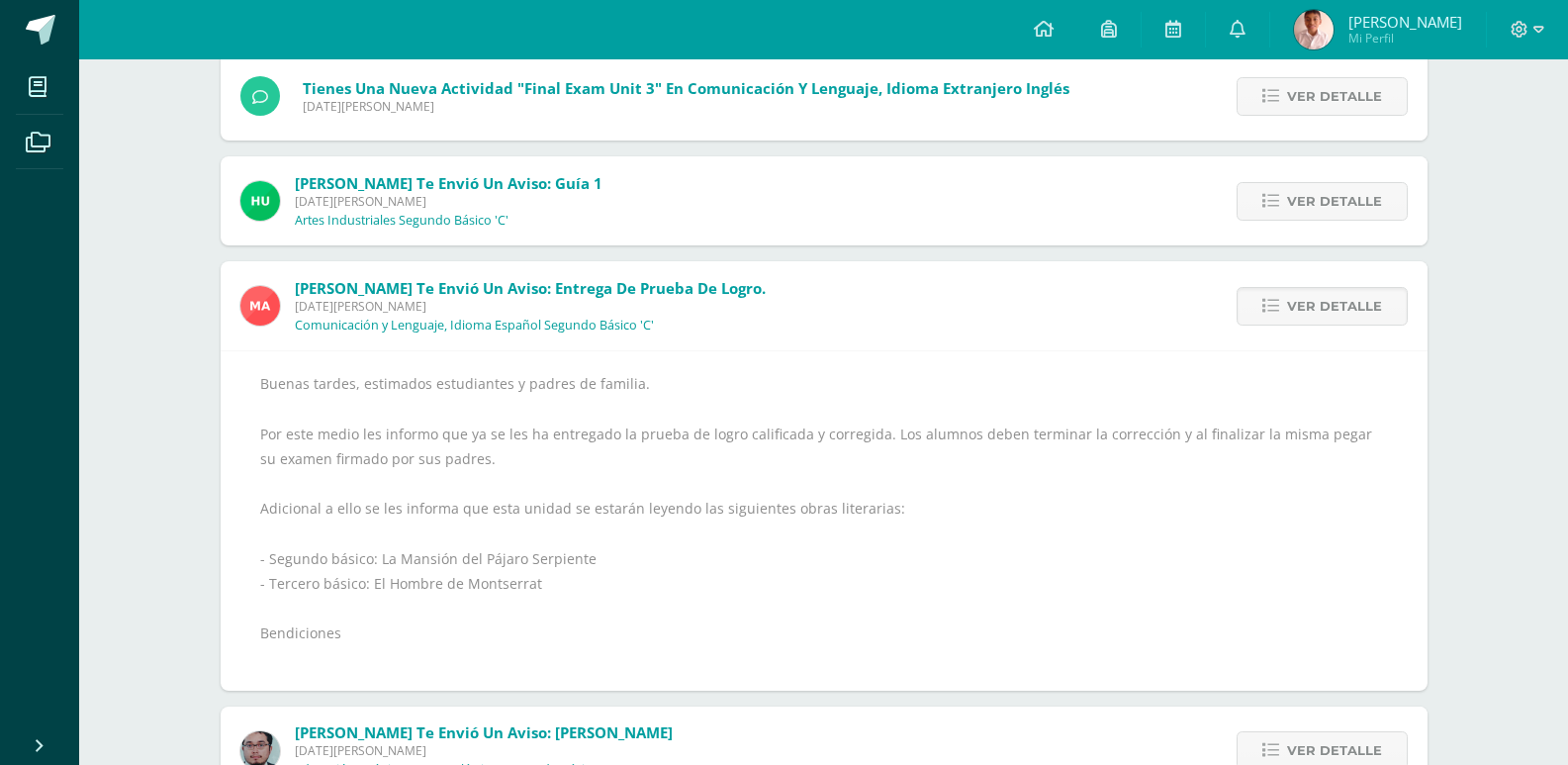
scroll to position [594, 0]
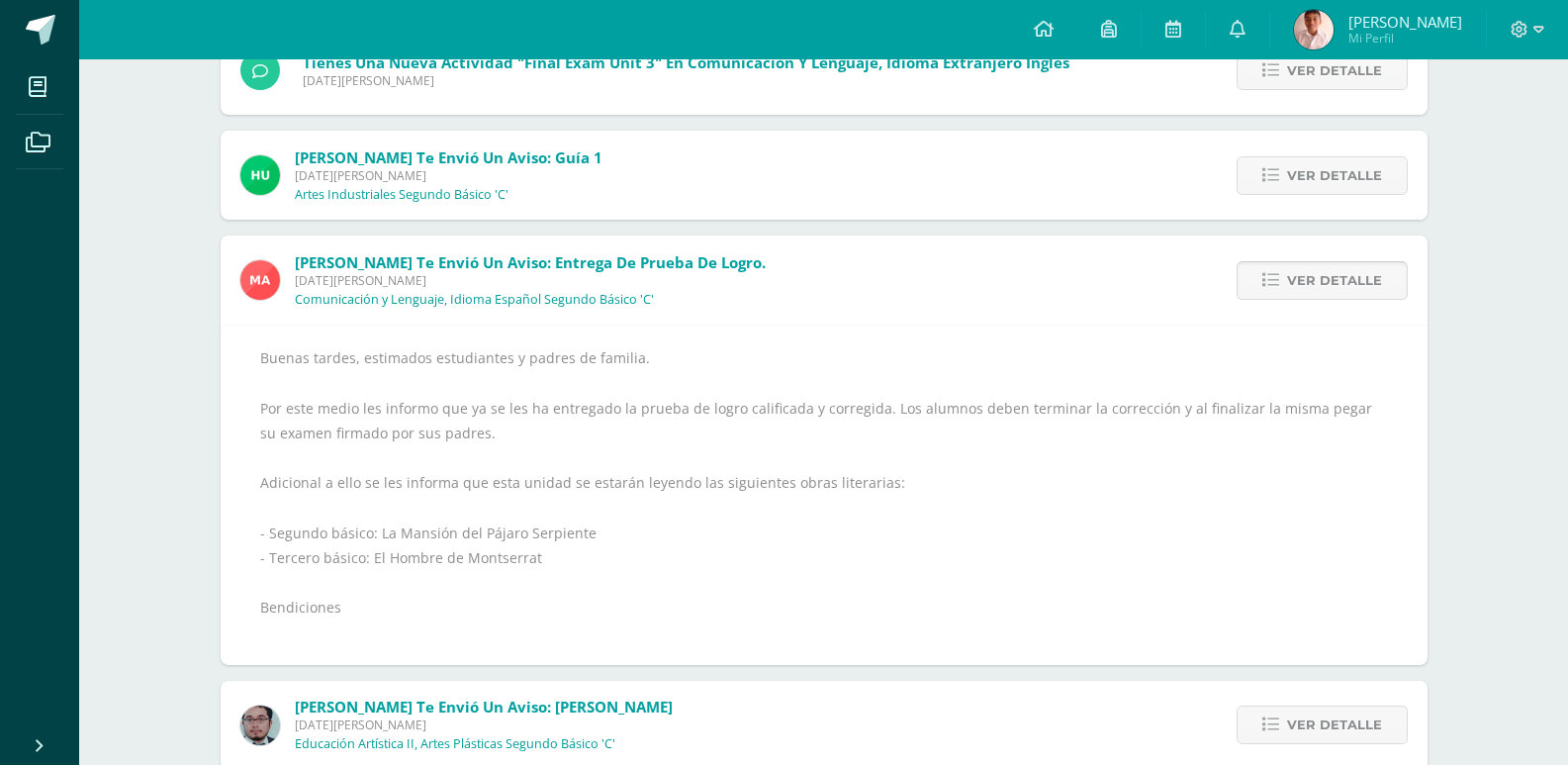
click at [1329, 273] on span "Ver detalle" at bounding box center [1334, 280] width 95 height 37
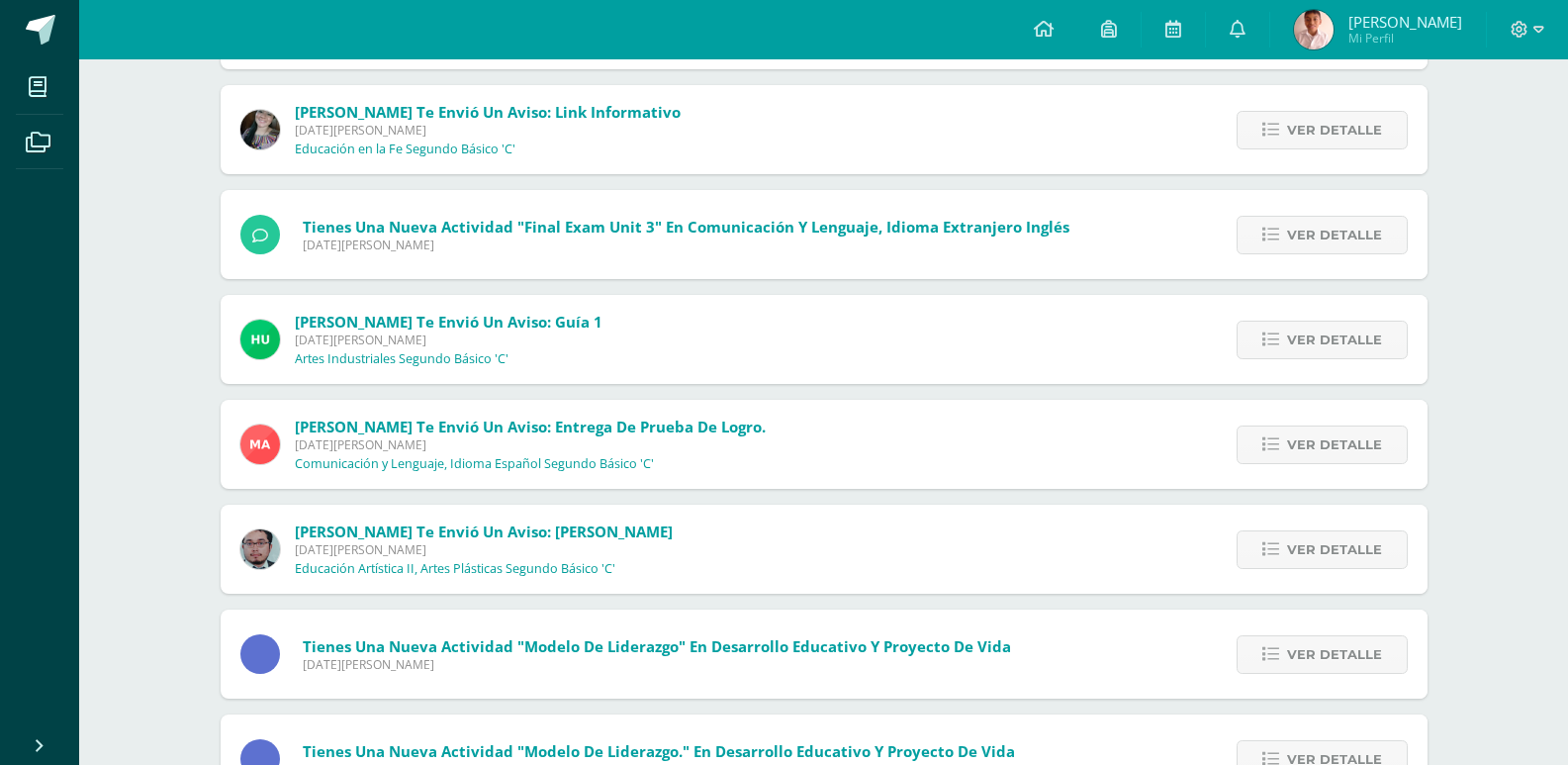
scroll to position [395, 0]
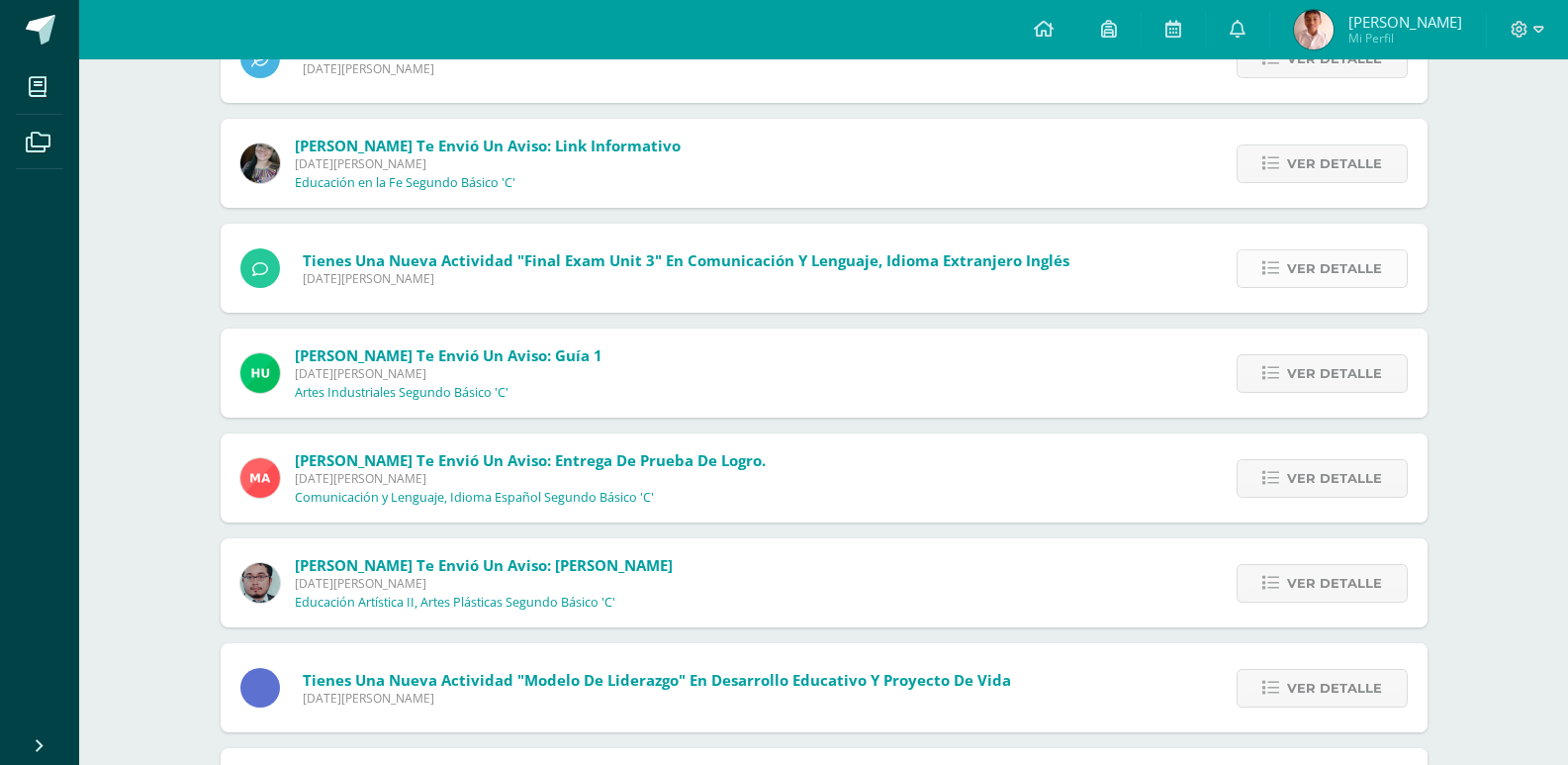
click at [1338, 261] on span "Ver detalle" at bounding box center [1334, 269] width 95 height 37
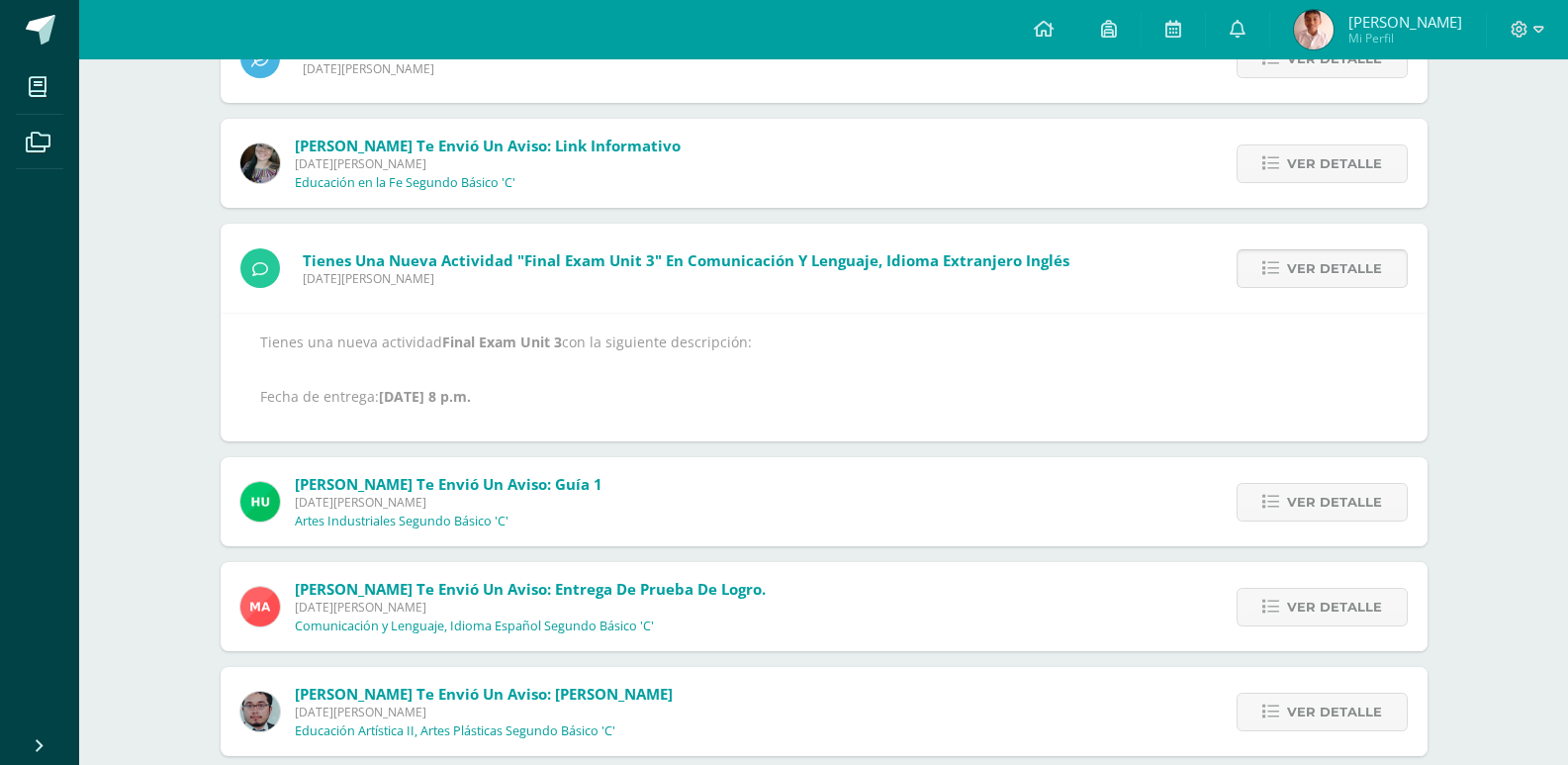
click at [1338, 261] on span "Ver detalle" at bounding box center [1334, 269] width 95 height 37
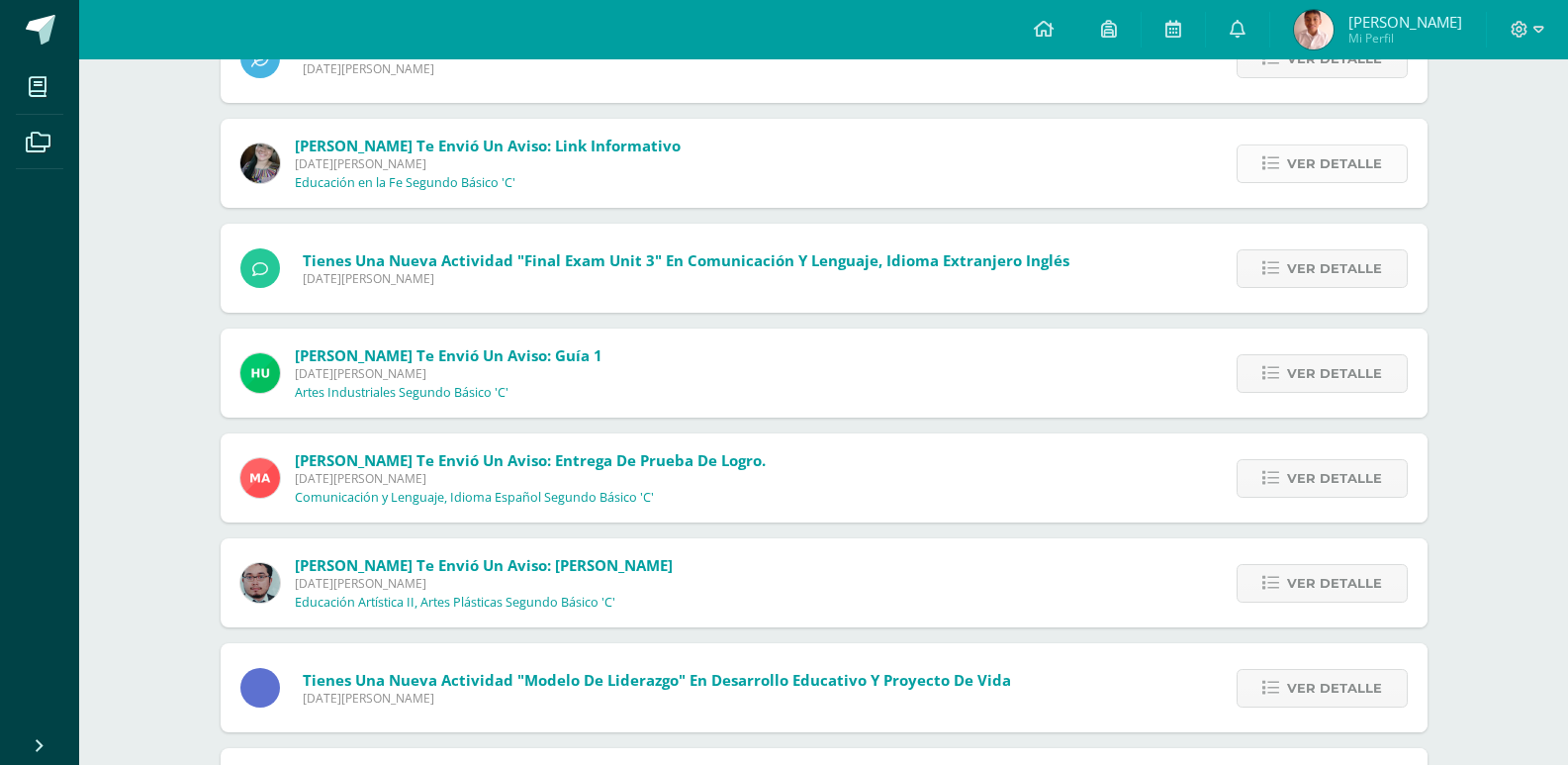
click at [1335, 161] on span "Ver detalle" at bounding box center [1334, 164] width 95 height 37
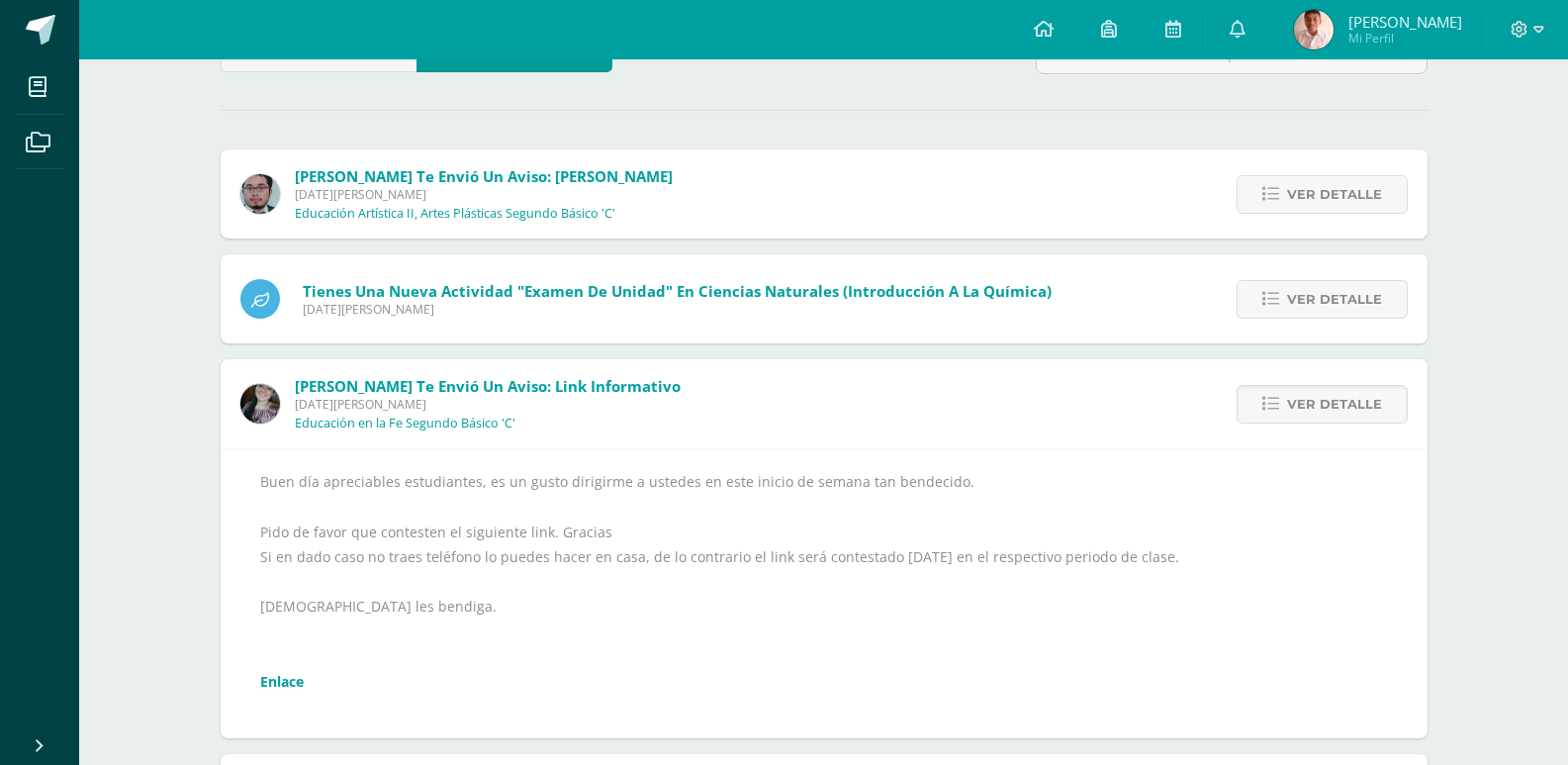
scroll to position [0, 0]
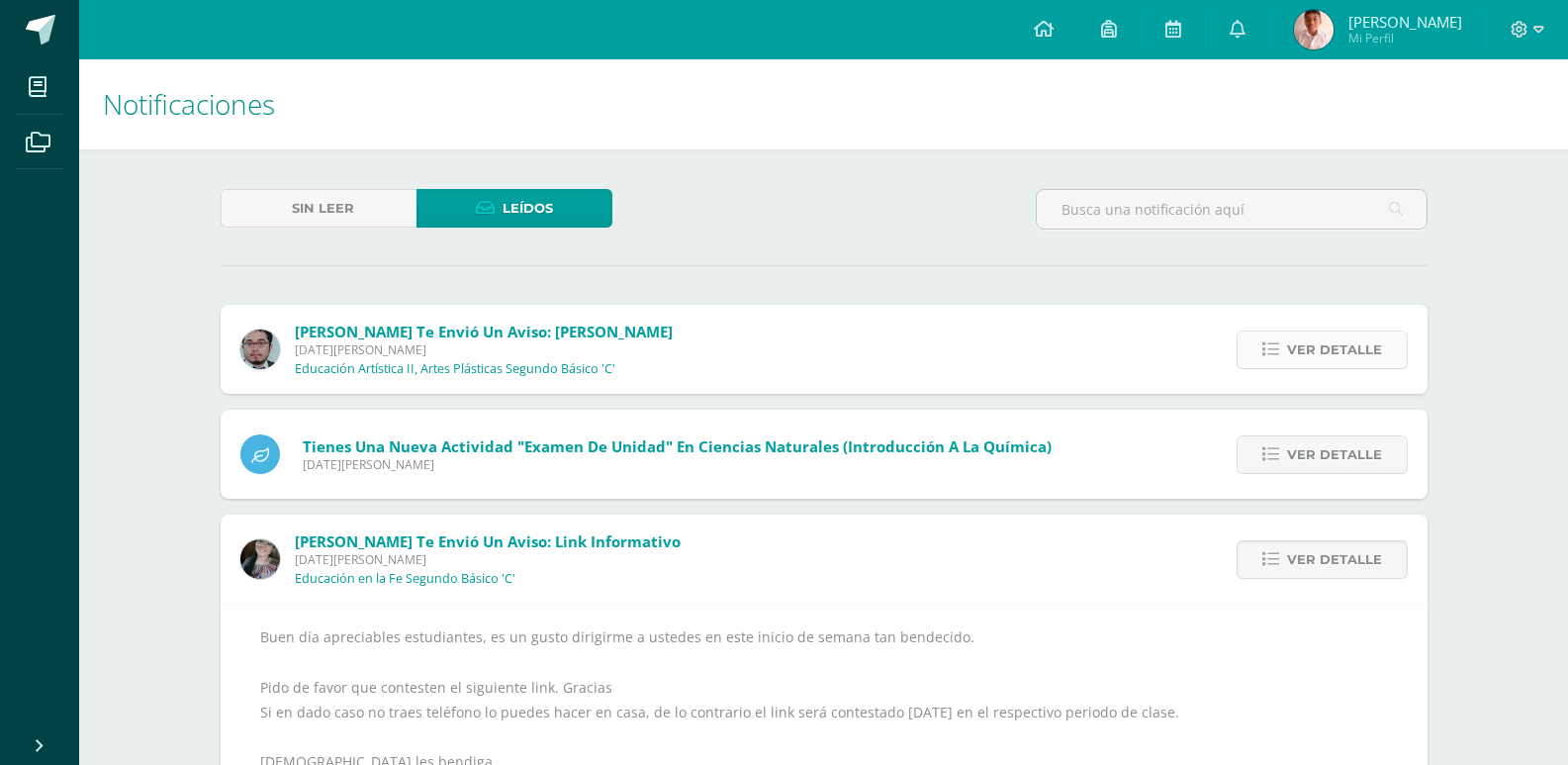
click at [1361, 342] on span "Ver detalle" at bounding box center [1334, 350] width 95 height 37
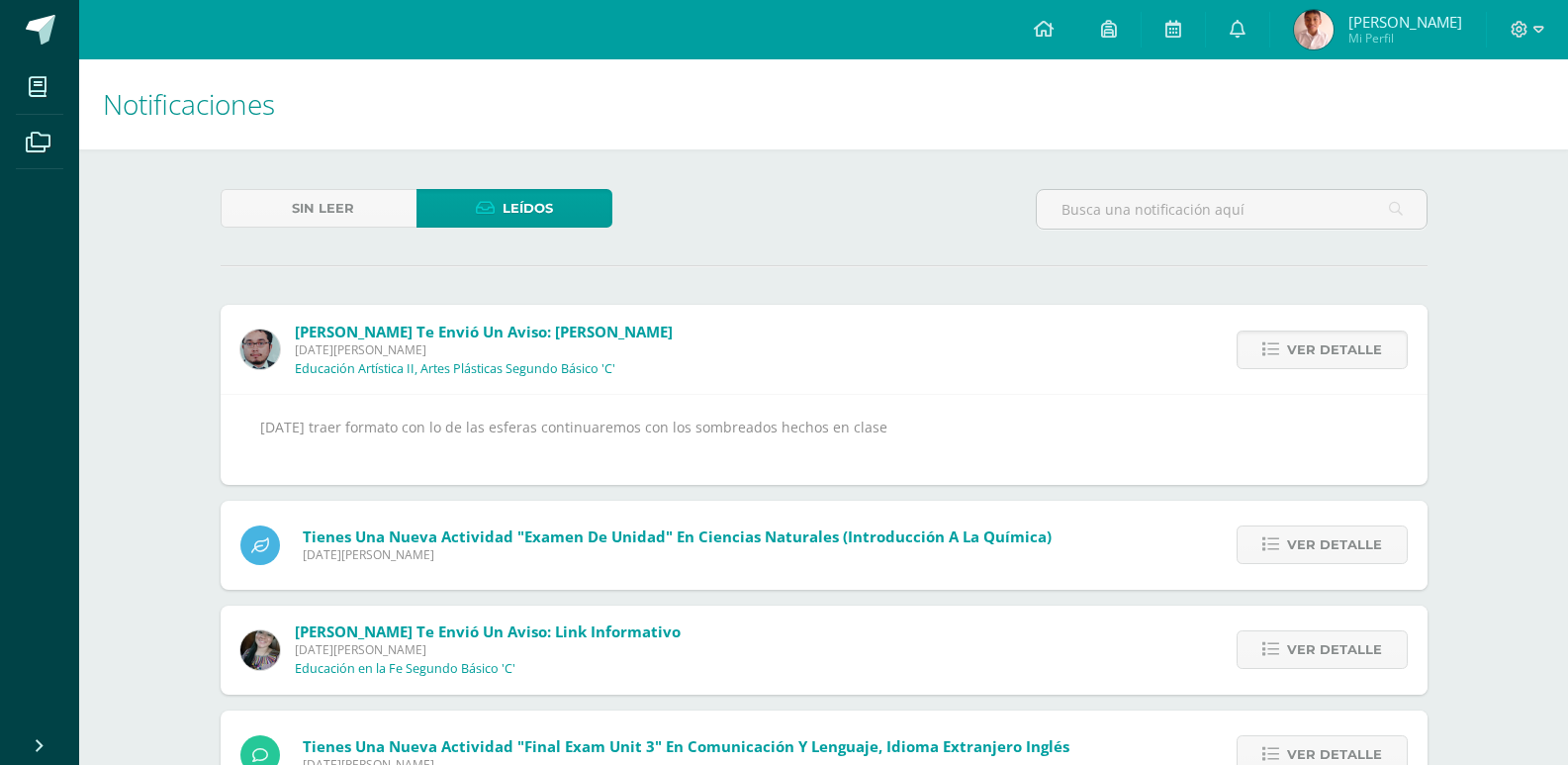
click at [669, 429] on div "[DATE] traer formato con lo de las esferas continuaremos con los sombreados hec…" at bounding box center [824, 439] width 1127 height 50
click at [1359, 350] on span "Ver detalle" at bounding box center [1334, 350] width 95 height 37
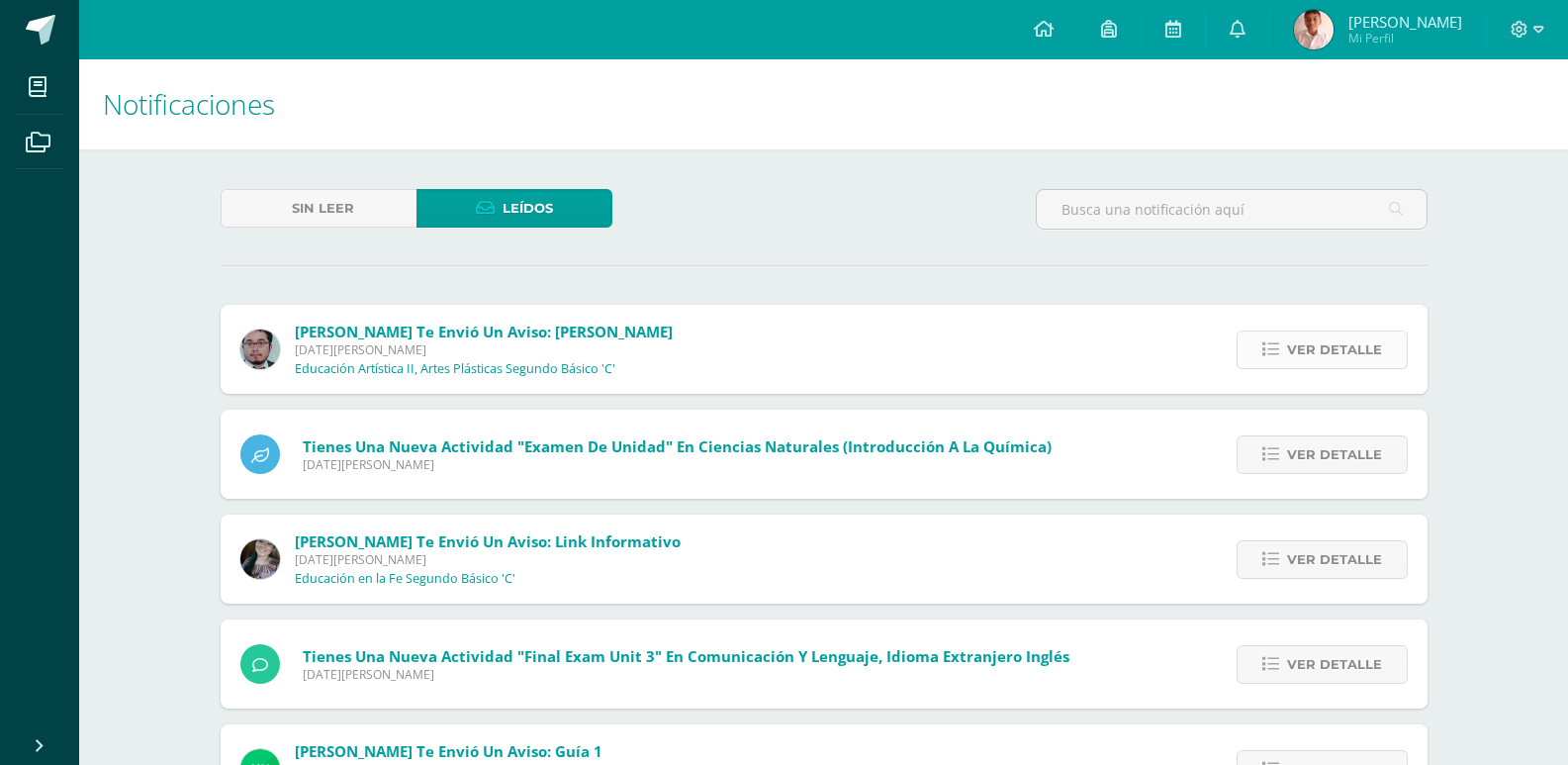
click at [1359, 350] on span "Ver detalle" at bounding box center [1334, 350] width 95 height 37
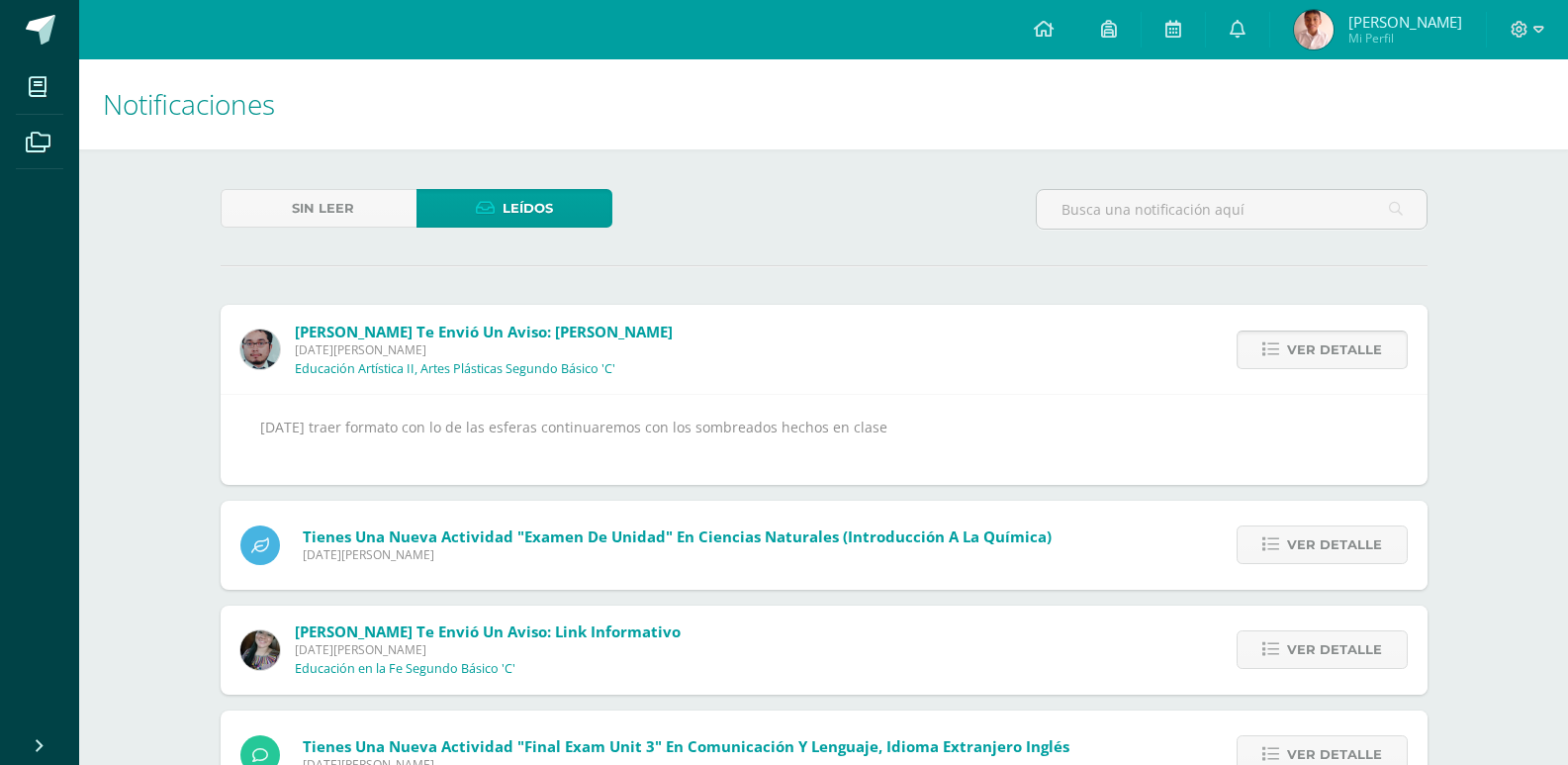
click at [1359, 352] on span "Ver detalle" at bounding box center [1334, 350] width 95 height 37
click at [1350, 340] on span "Ver detalle" at bounding box center [1334, 350] width 95 height 37
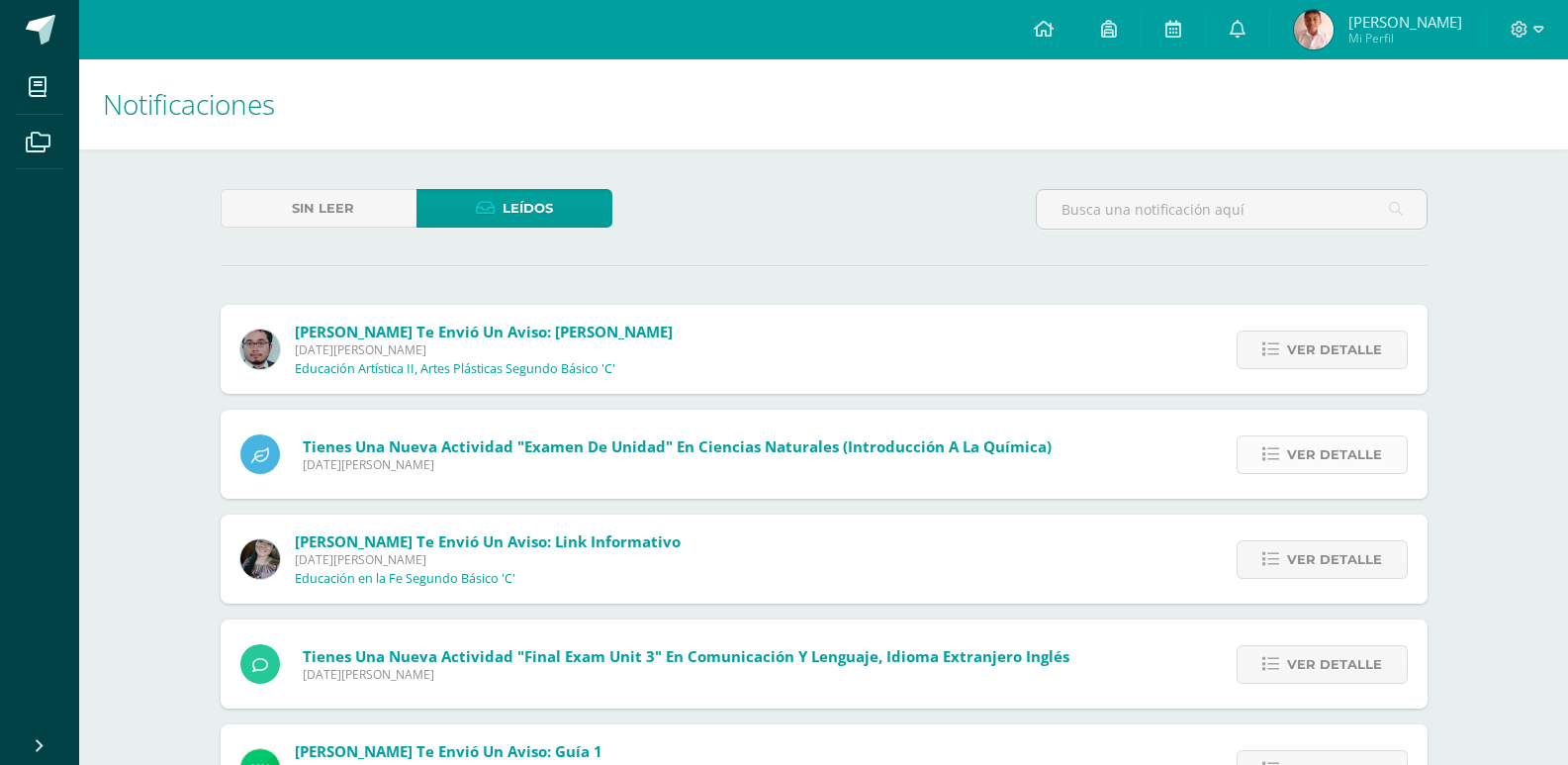
click at [1343, 445] on span "Ver detalle" at bounding box center [1334, 454] width 95 height 37
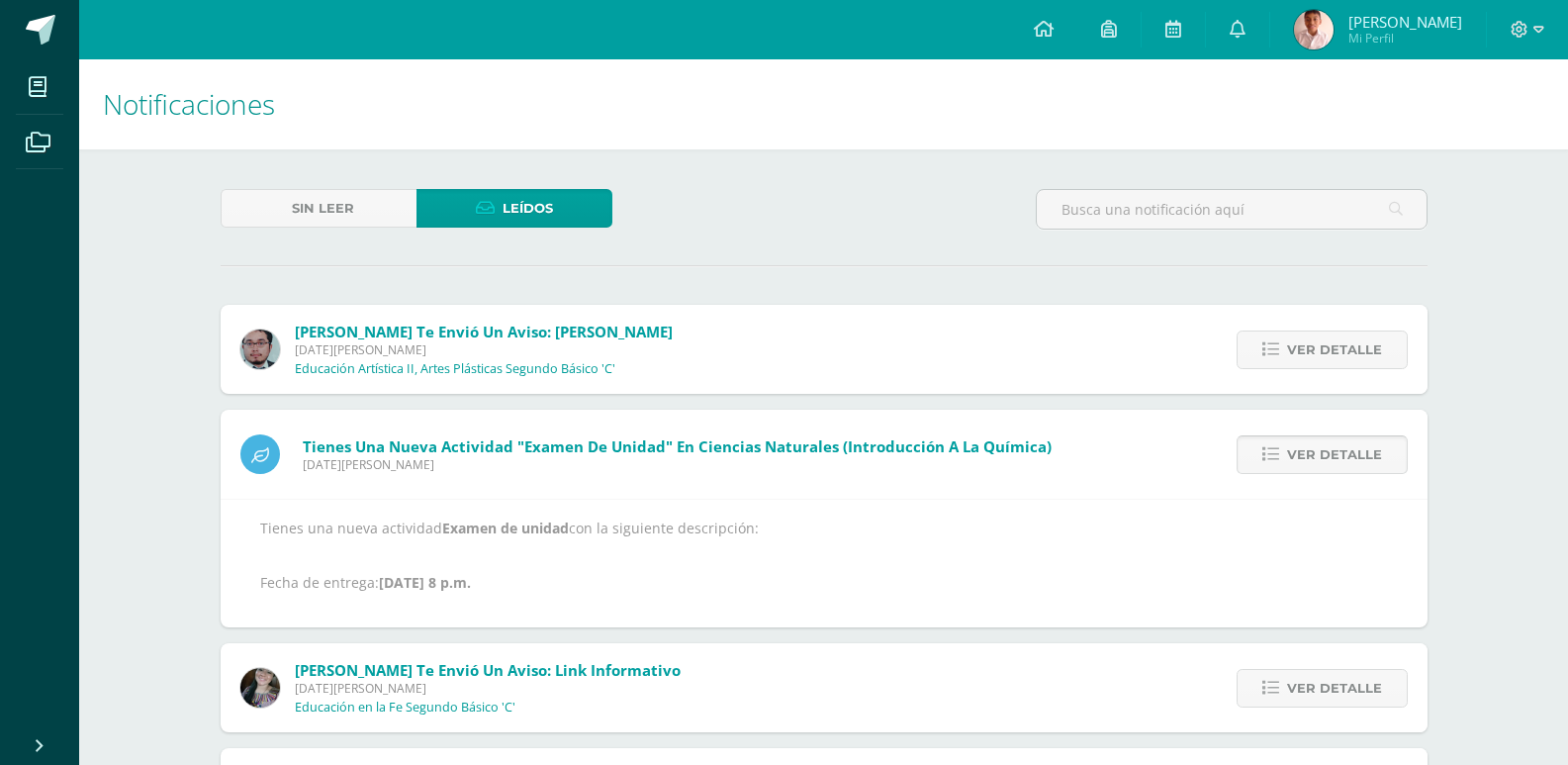
click at [1343, 445] on span "Ver detalle" at bounding box center [1334, 454] width 95 height 37
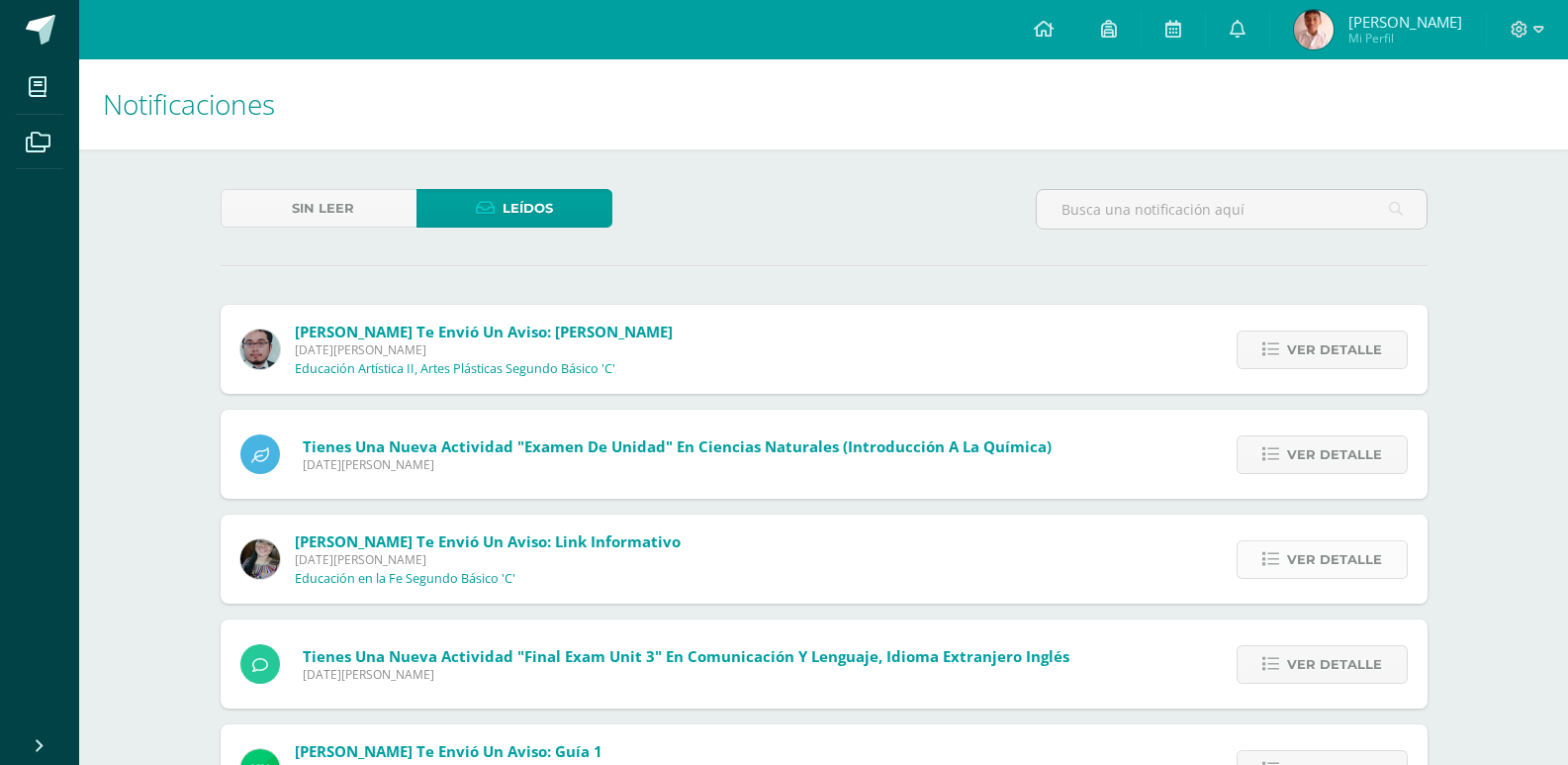
click at [1328, 552] on span "Ver detalle" at bounding box center [1334, 559] width 95 height 37
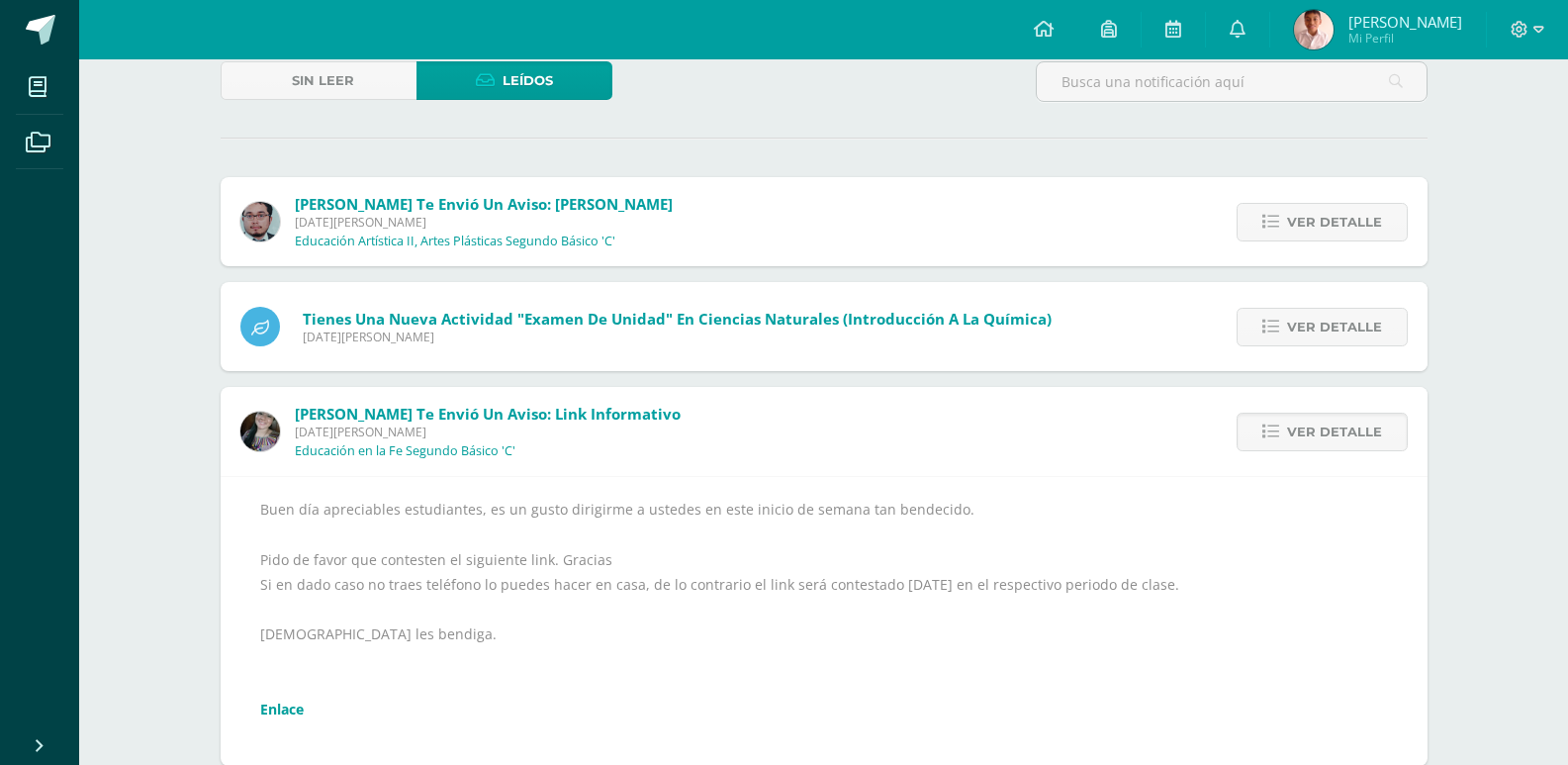
scroll to position [198, 0]
